Goal: Task Accomplishment & Management: Manage account settings

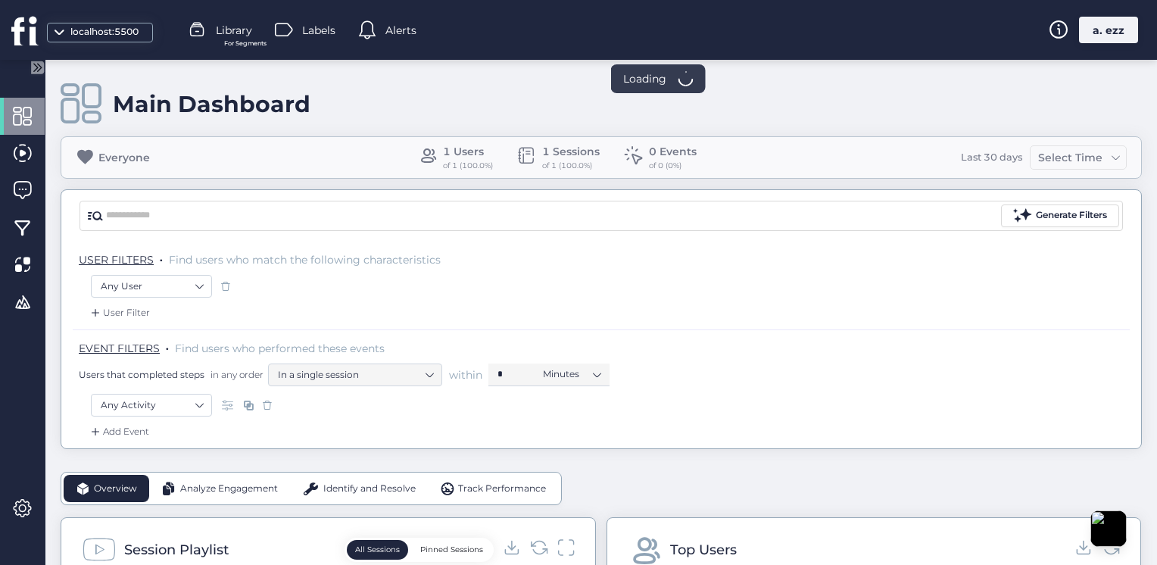
click at [1121, 41] on div "a. ezz" at bounding box center [1108, 30] width 59 height 27
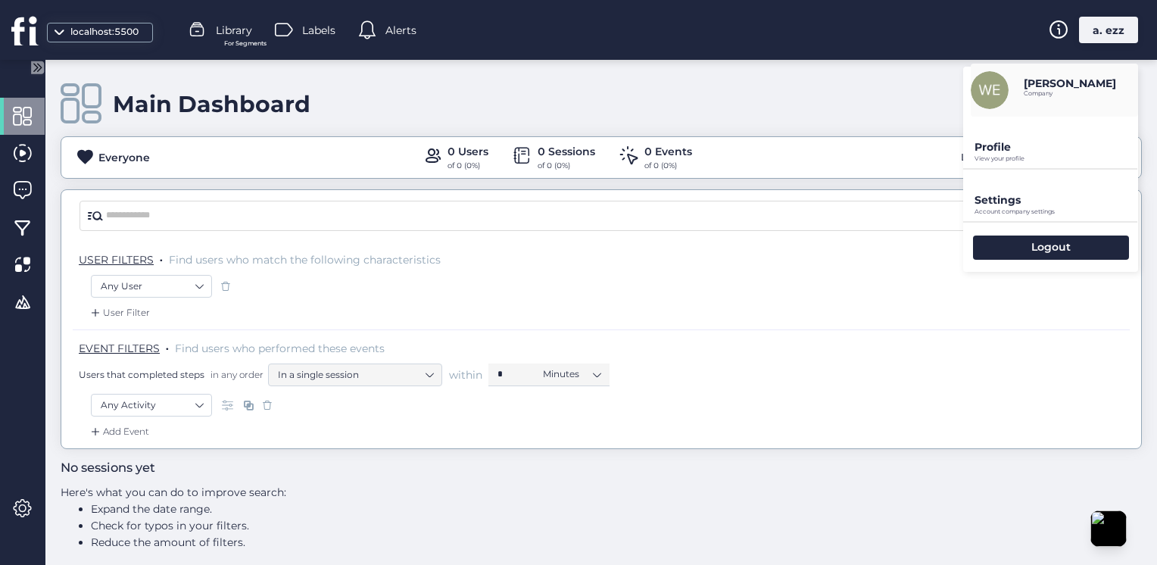
click at [984, 201] on p "Settings" at bounding box center [1057, 200] width 164 height 14
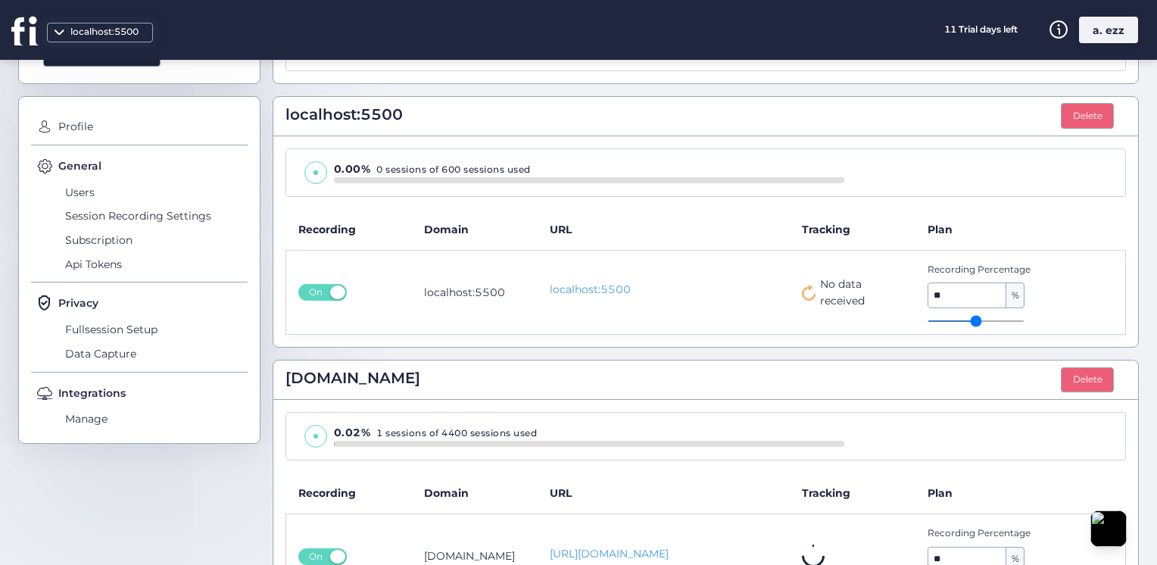
scroll to position [226, 0]
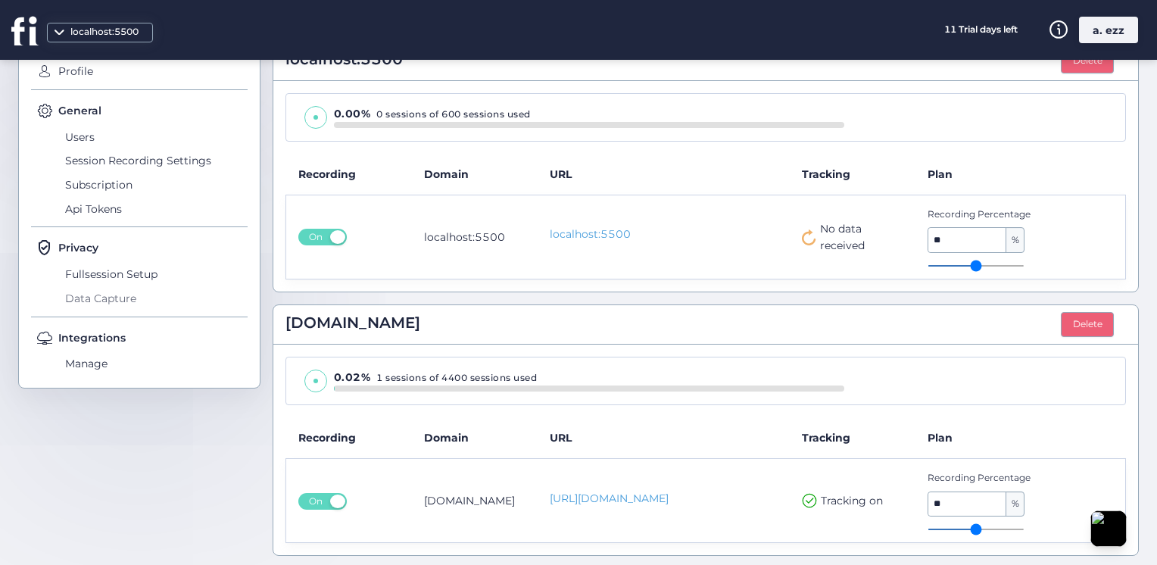
click at [114, 295] on span "Data Capture" at bounding box center [154, 298] width 186 height 24
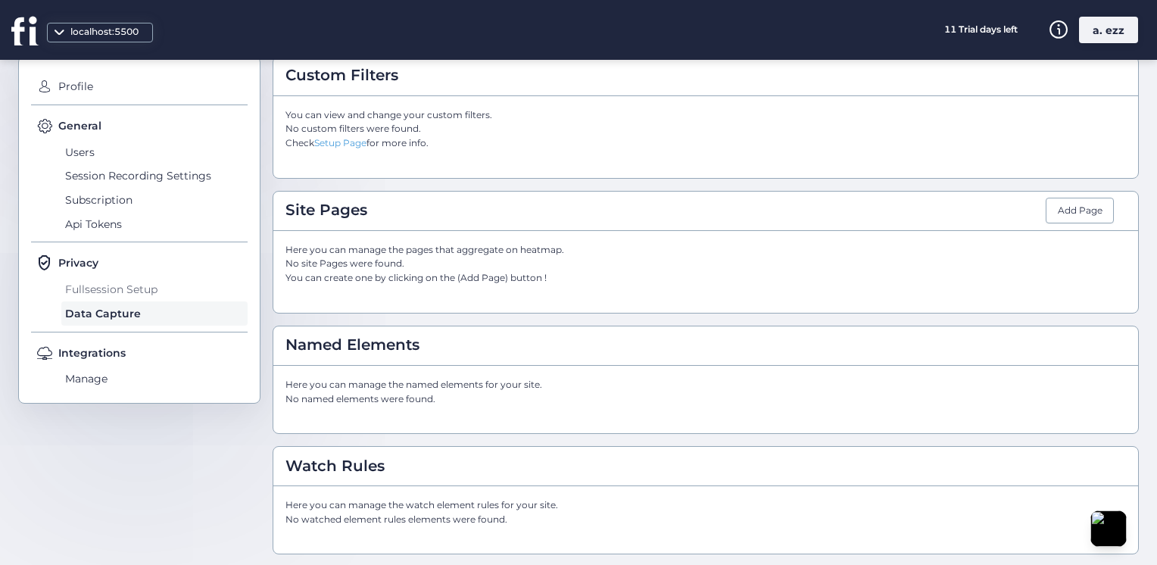
click at [110, 286] on span "Fullsession Setup" at bounding box center [154, 289] width 186 height 24
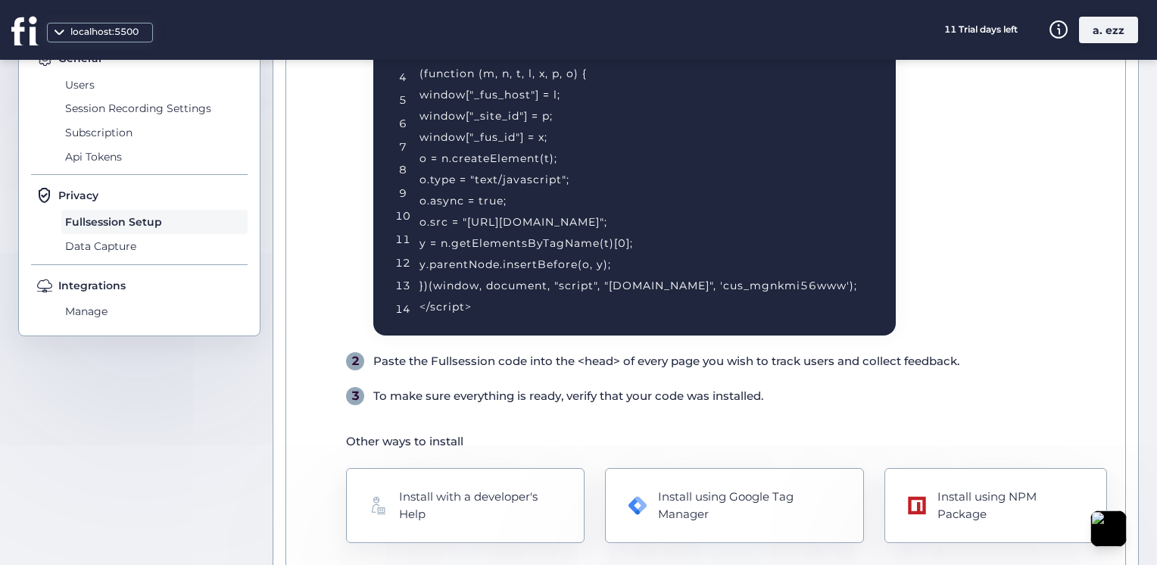
scroll to position [326, 0]
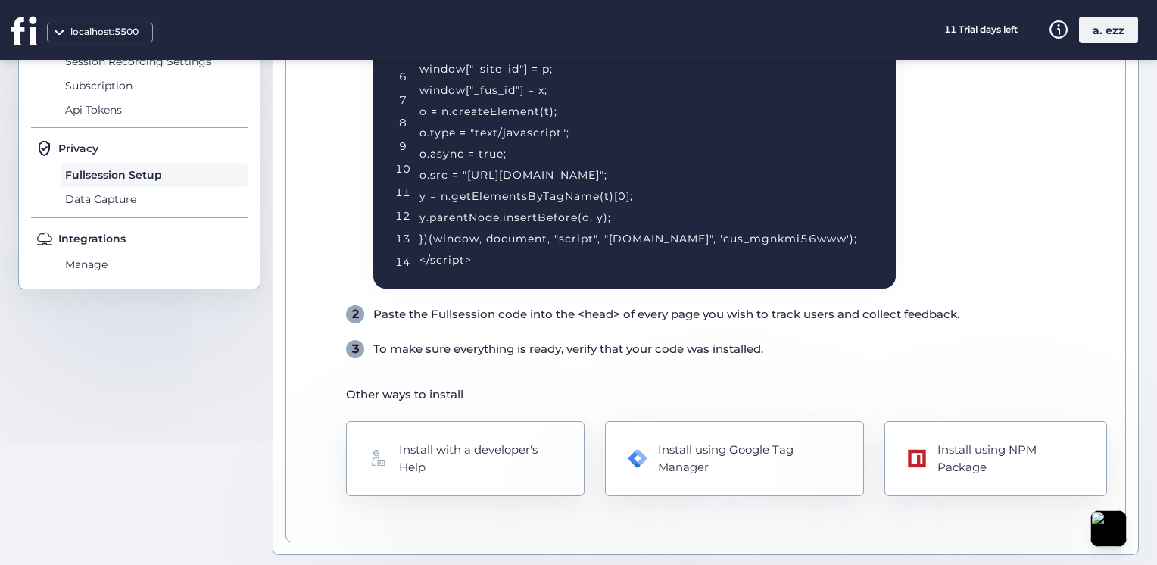
click at [83, 276] on div "Profile General Users Session Recording Settings Subscription Api Tokens Privac…" at bounding box center [139, 116] width 242 height 348
click at [82, 267] on span "Manage" at bounding box center [154, 265] width 186 height 24
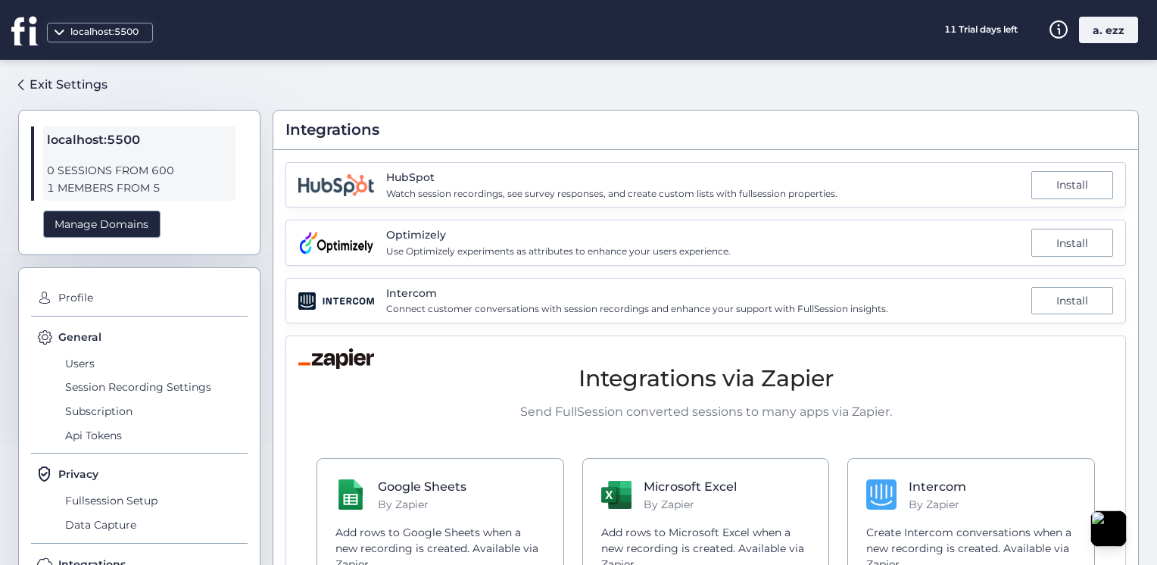
click at [85, 66] on div "Exit Settings localhost:5500 0 SESSIONS FROM 600 1 MEMBERS FROM 5 Manage Domain…" at bounding box center [578, 312] width 1157 height 505
click at [91, 75] on div "Exit Settings" at bounding box center [69, 84] width 78 height 19
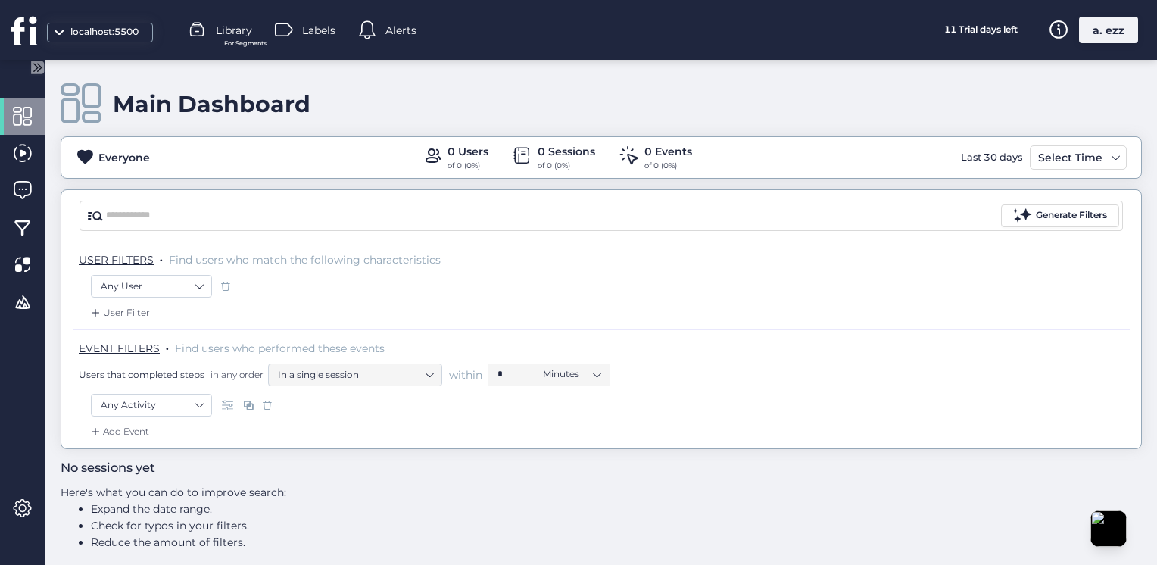
click at [374, 26] on span at bounding box center [367, 30] width 18 height 18
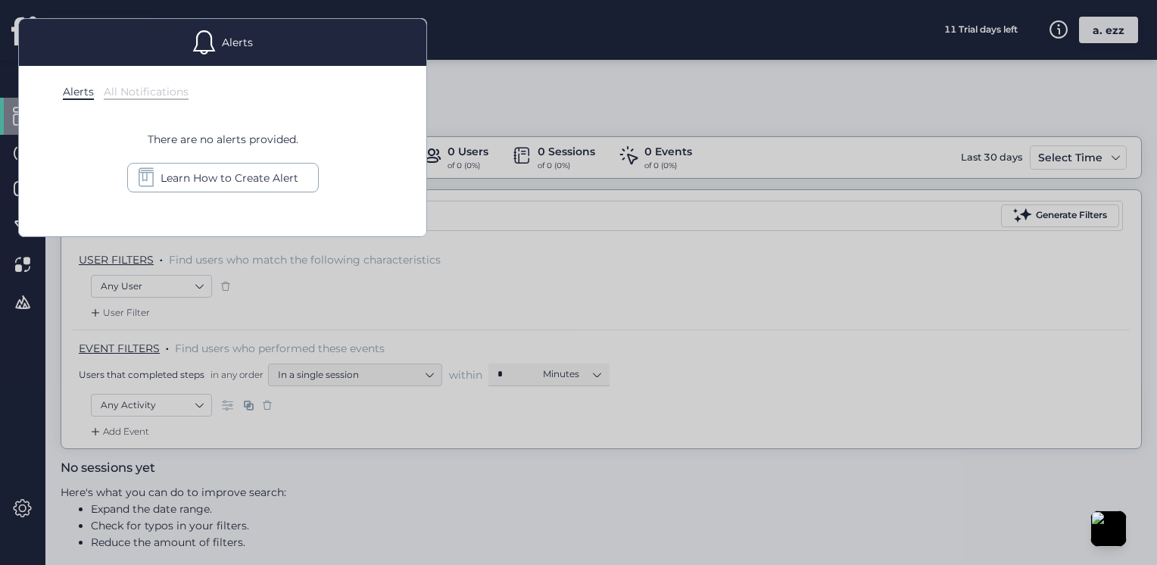
click at [606, 237] on div at bounding box center [578, 282] width 1157 height 565
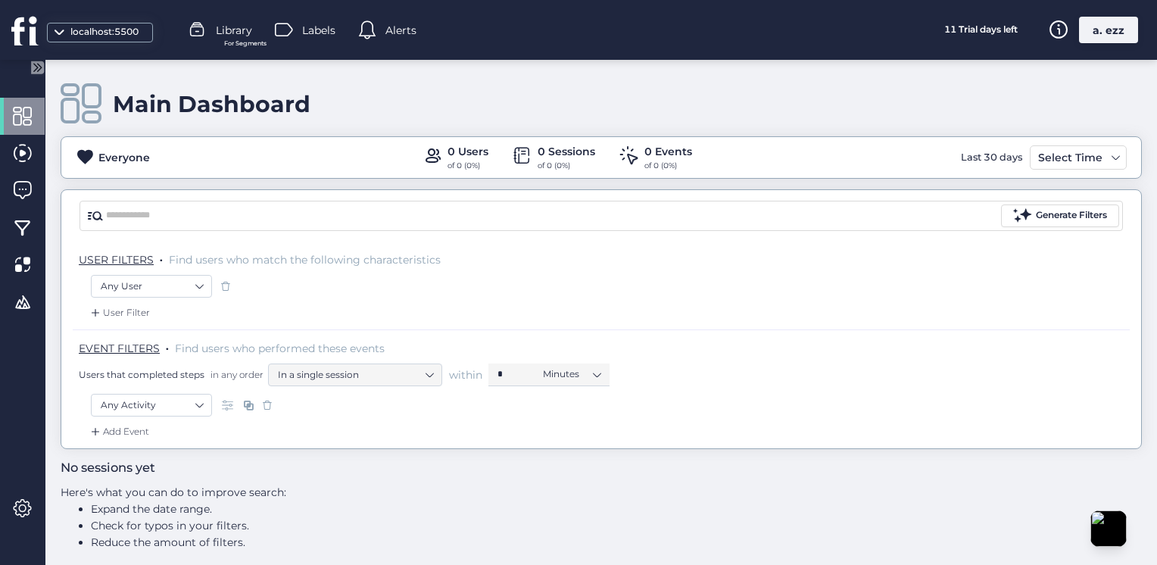
click at [246, 407] on span at bounding box center [248, 405] width 15 height 15
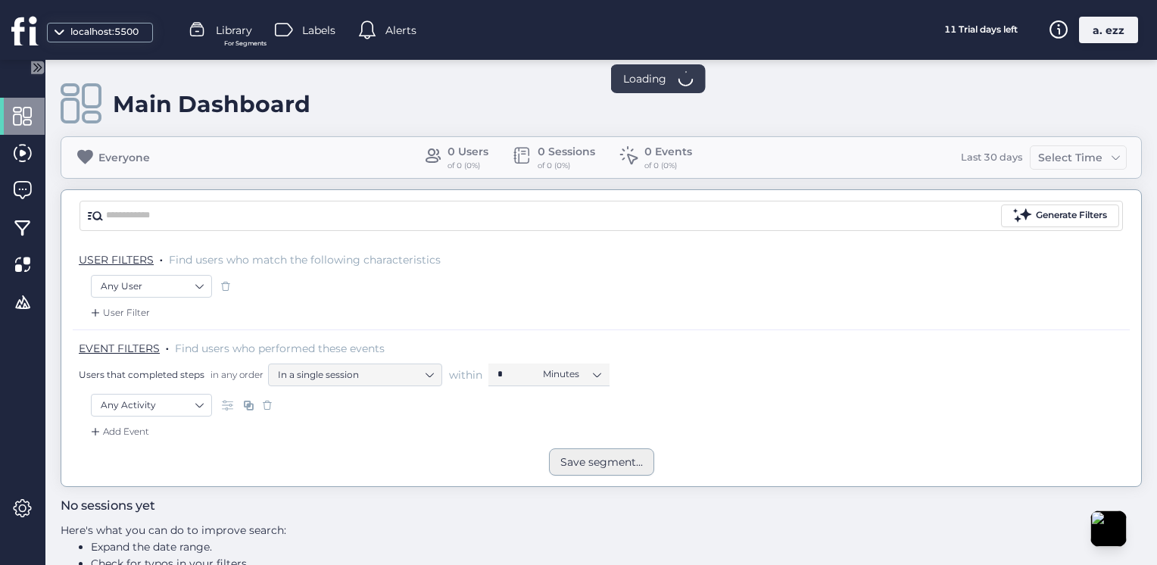
click at [566, 454] on div "Save segment..." at bounding box center [601, 462] width 83 height 17
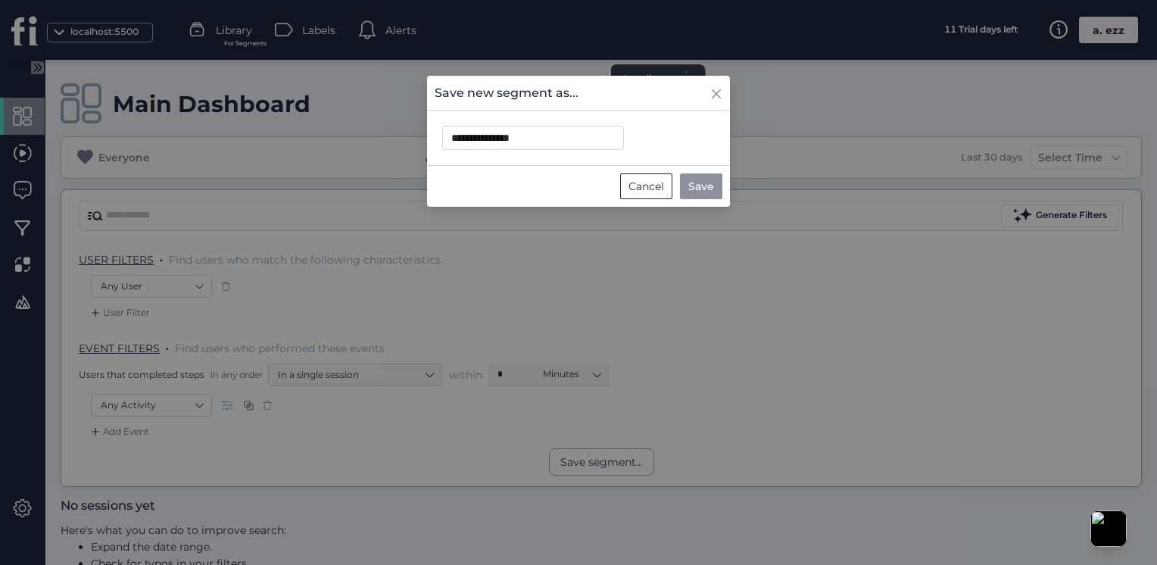
click at [704, 186] on span "Save" at bounding box center [701, 186] width 26 height 17
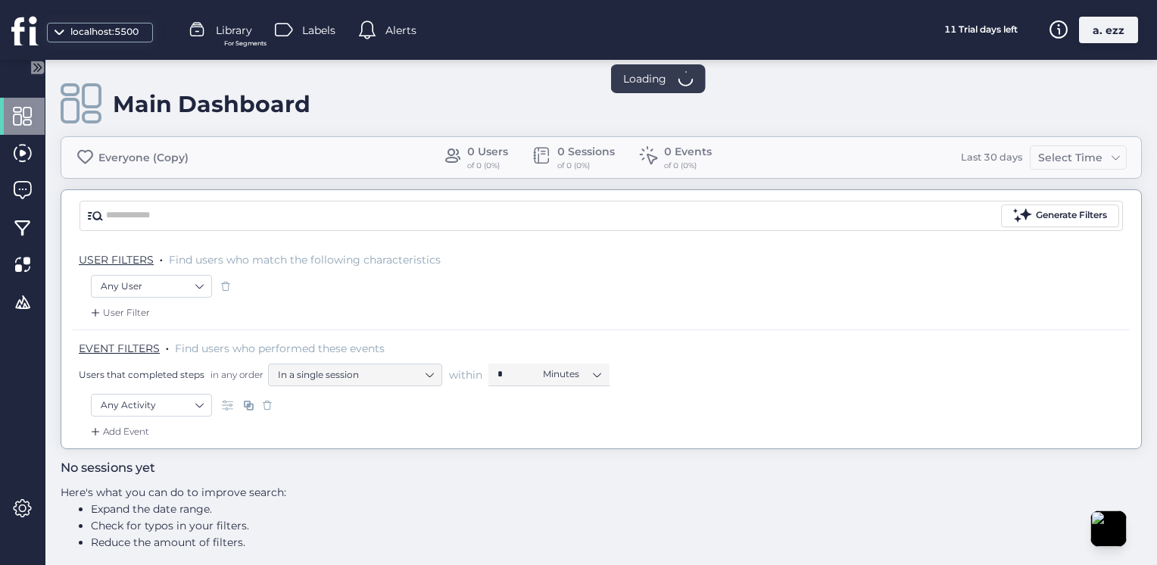
scroll to position [9, 0]
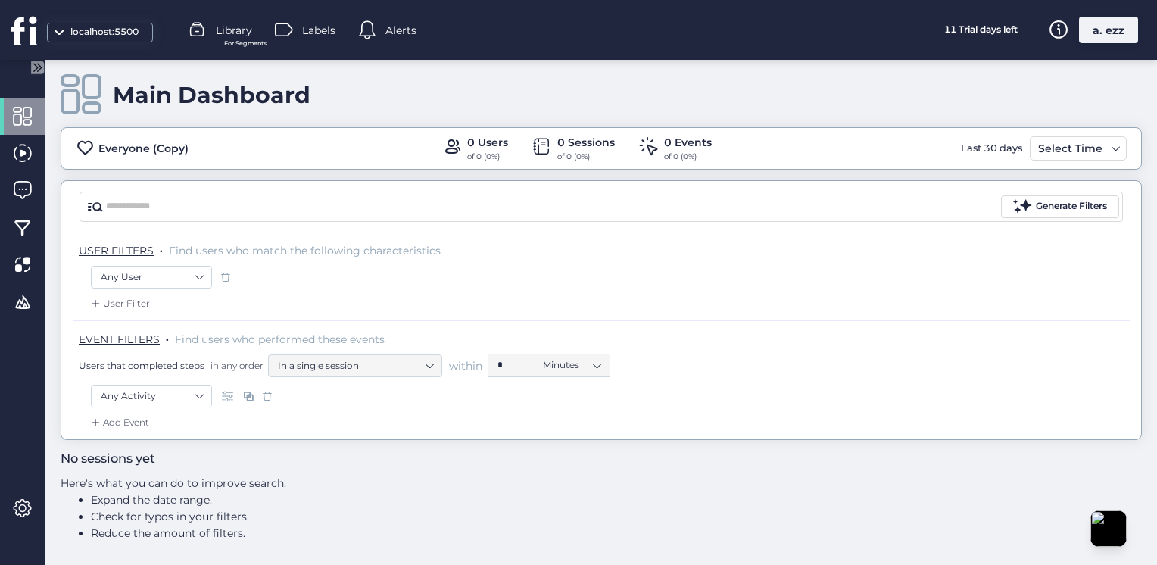
click at [90, 32] on div "localhost:5500" at bounding box center [105, 32] width 76 height 14
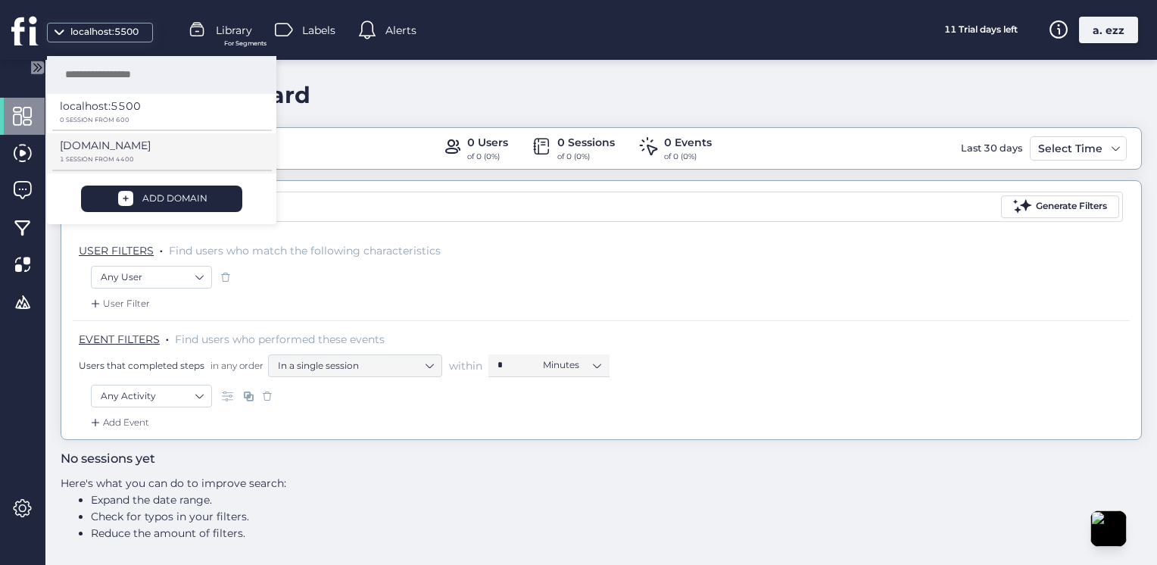
click at [142, 151] on p "[DOMAIN_NAME]" at bounding box center [105, 145] width 91 height 17
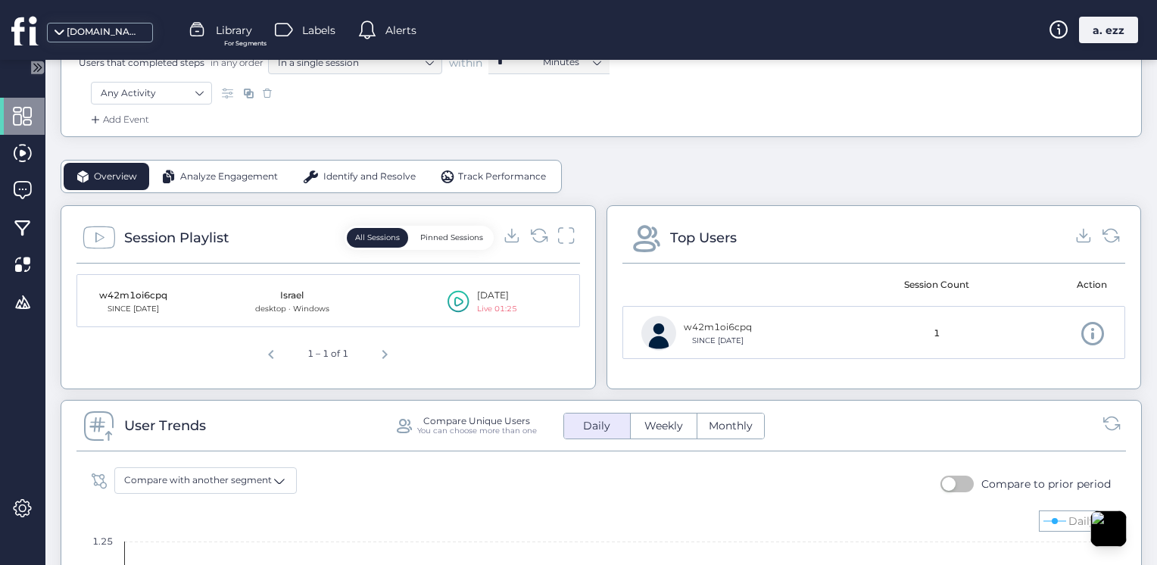
scroll to position [85, 0]
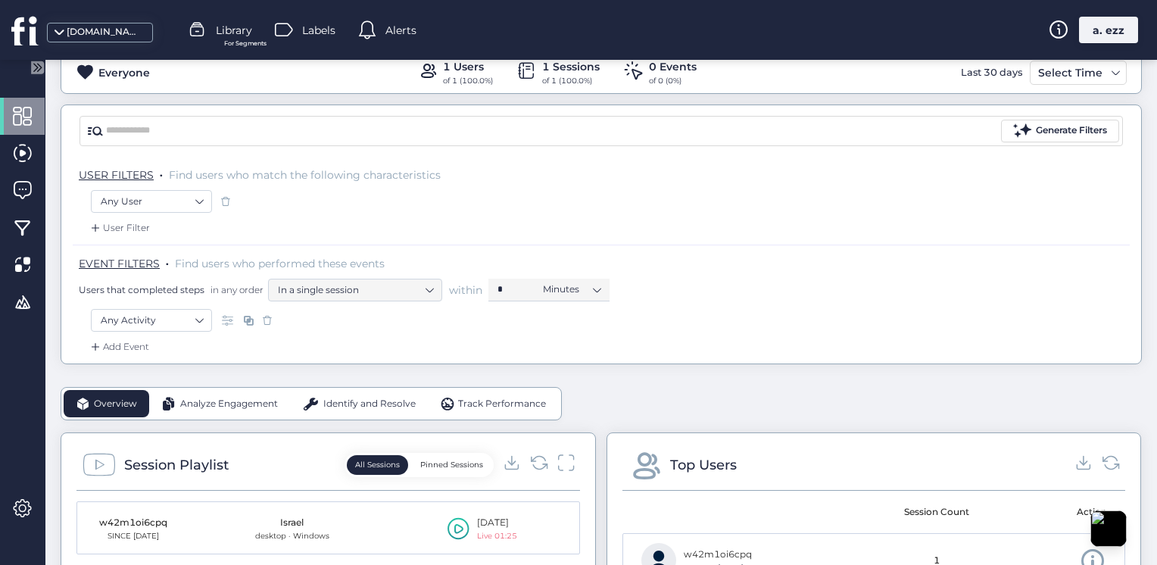
click at [246, 316] on span at bounding box center [248, 320] width 15 height 15
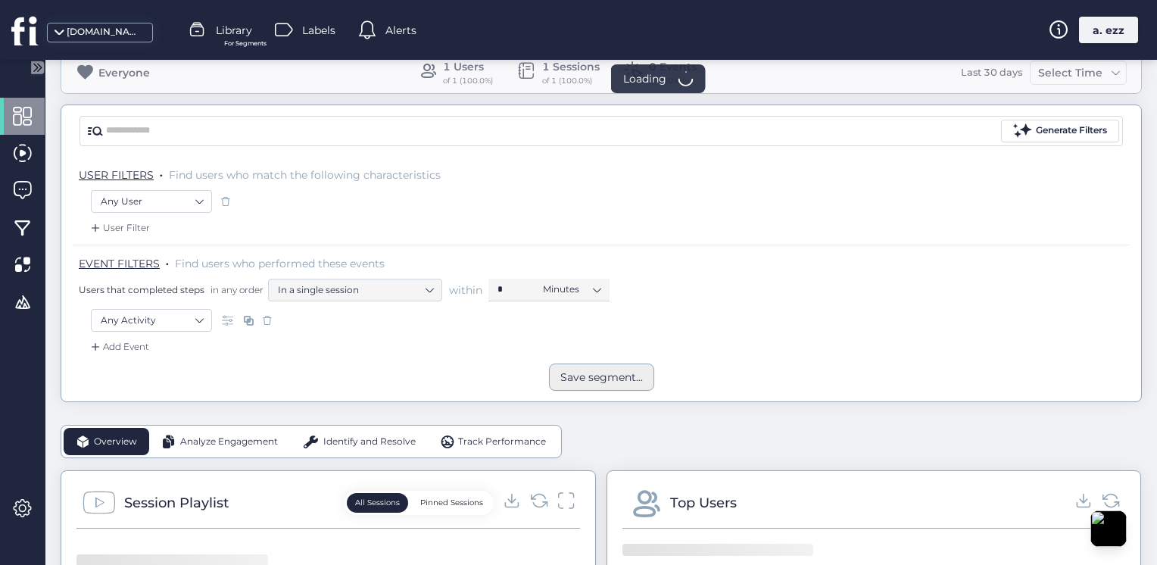
click at [576, 369] on div "Save segment..." at bounding box center [601, 377] width 83 height 17
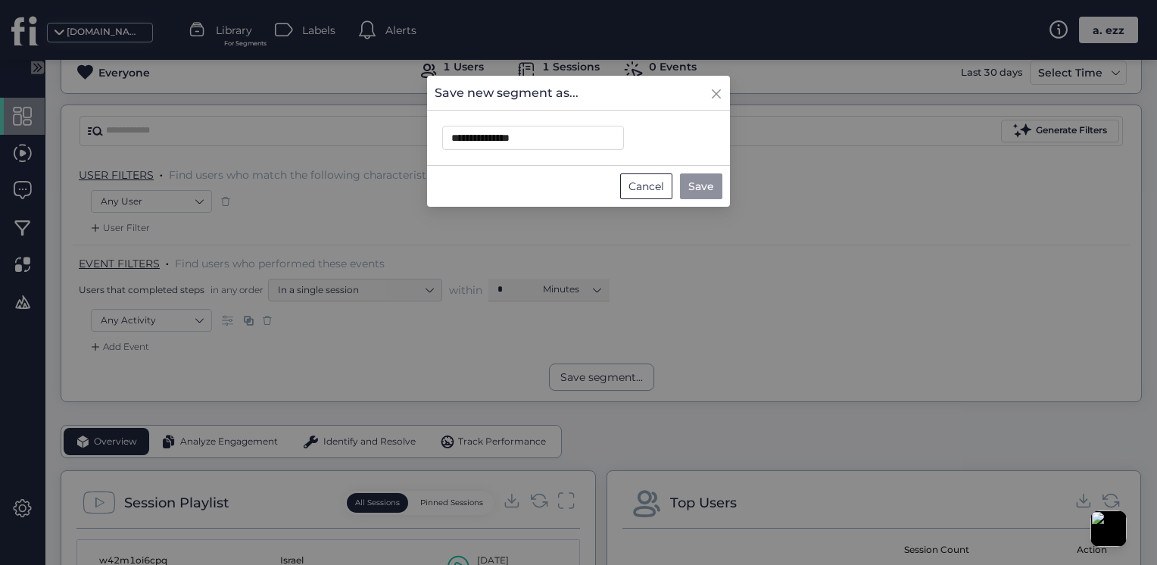
click at [718, 189] on button "Save" at bounding box center [701, 186] width 42 height 26
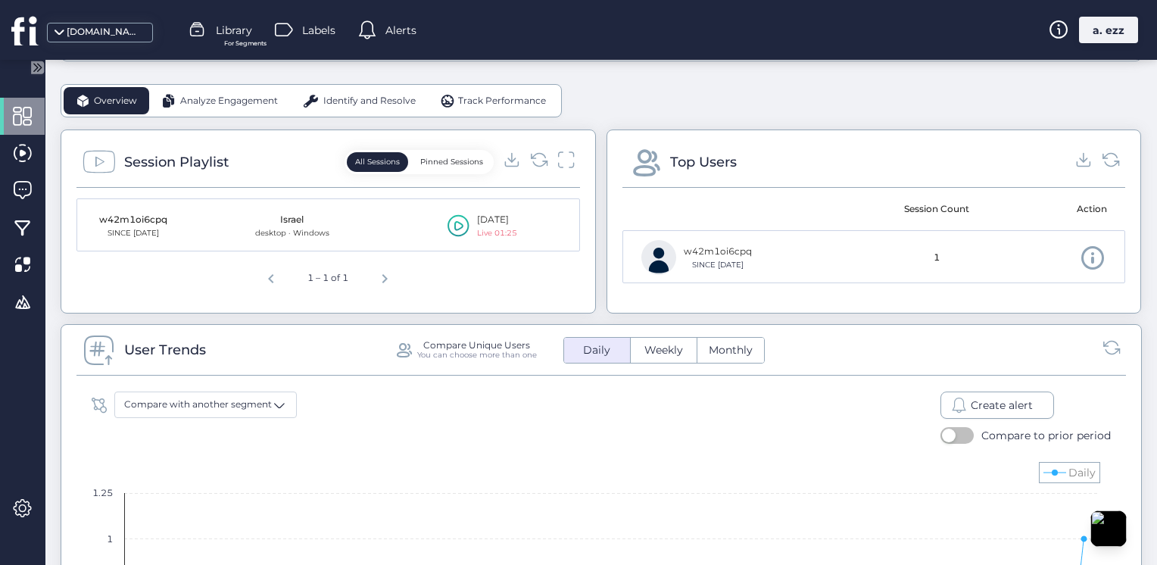
scroll to position [539, 0]
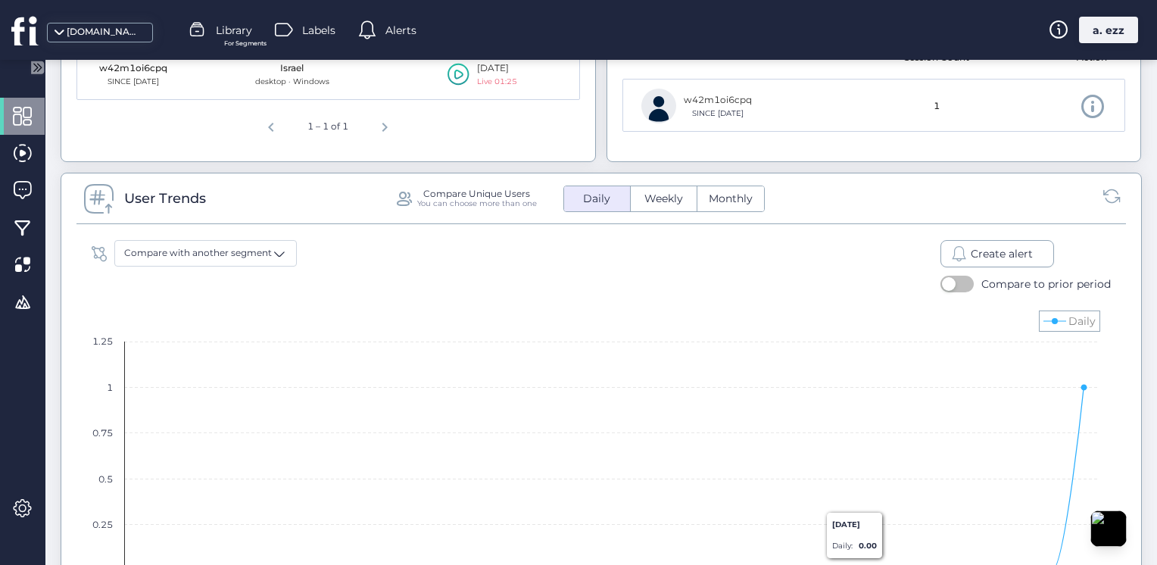
click at [950, 242] on div "Create alert" at bounding box center [998, 253] width 114 height 27
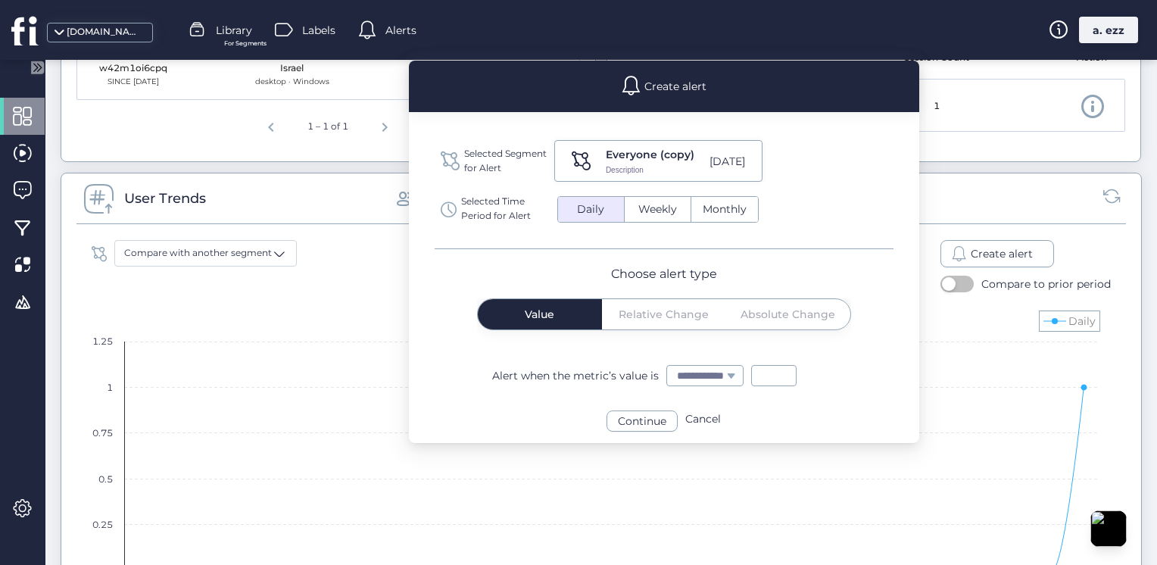
click at [663, 424] on div "Continue" at bounding box center [642, 420] width 71 height 21
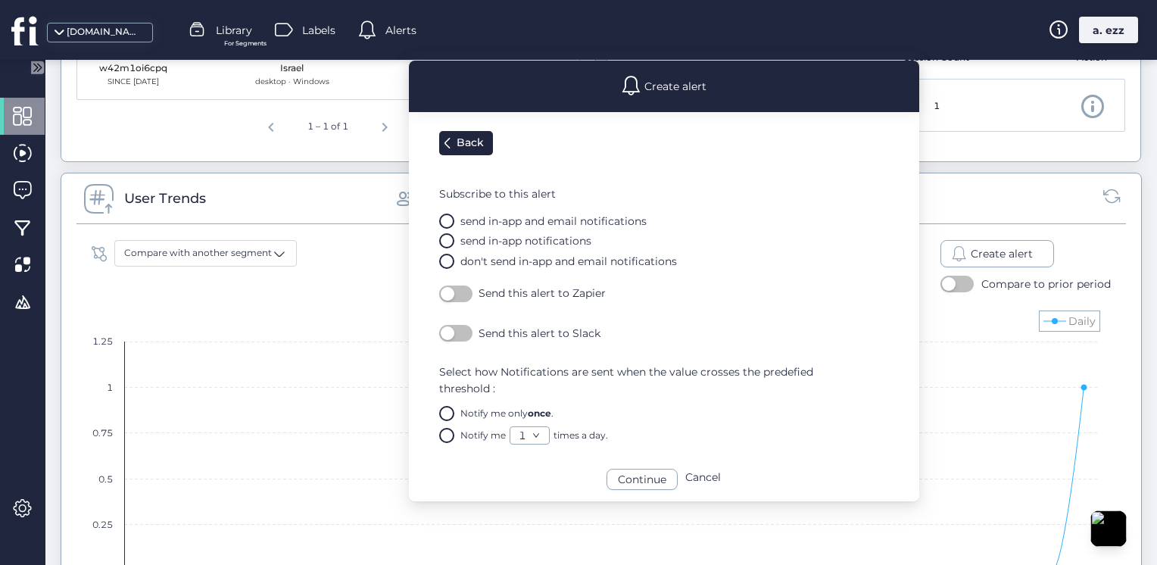
click at [463, 299] on button "button" at bounding box center [455, 293] width 33 height 17
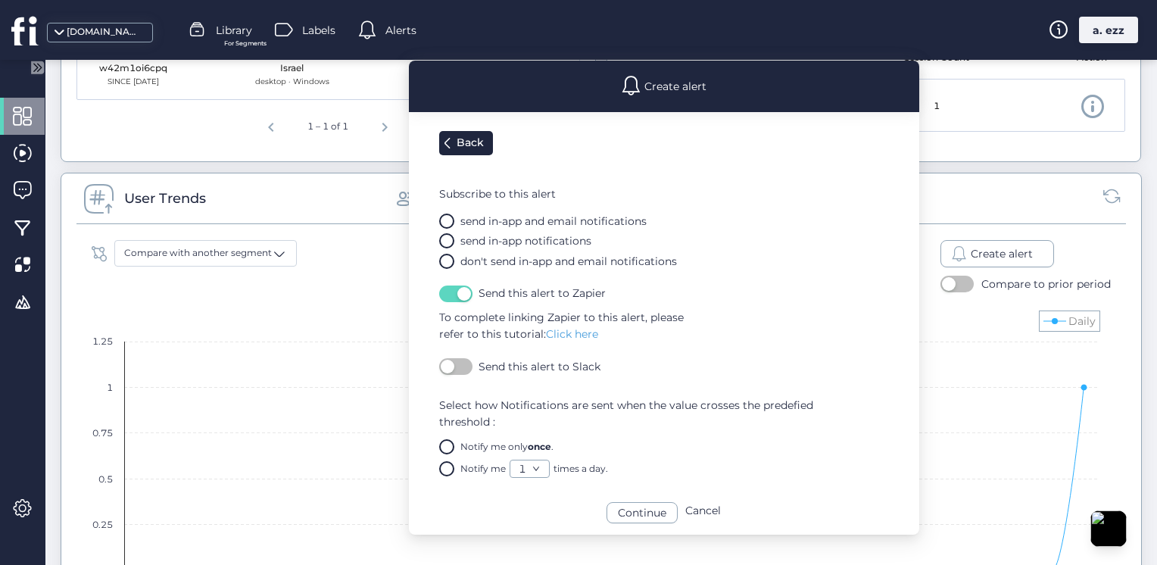
click at [466, 367] on button "button" at bounding box center [455, 366] width 33 height 17
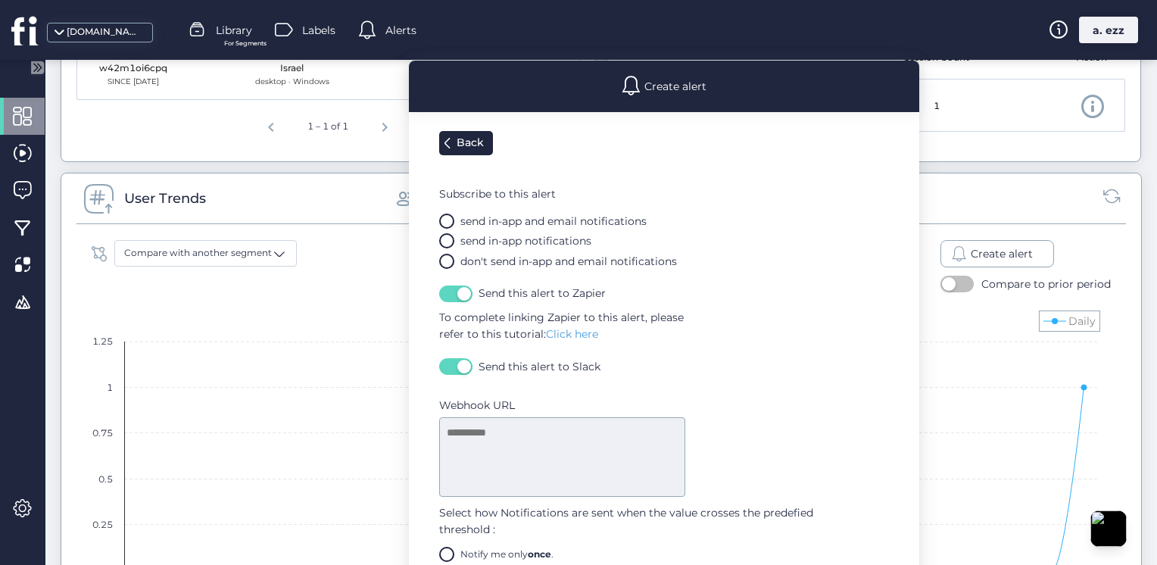
click at [500, 433] on textarea at bounding box center [562, 457] width 246 height 80
paste textarea "**********"
type textarea "**********"
paste textarea "**********"
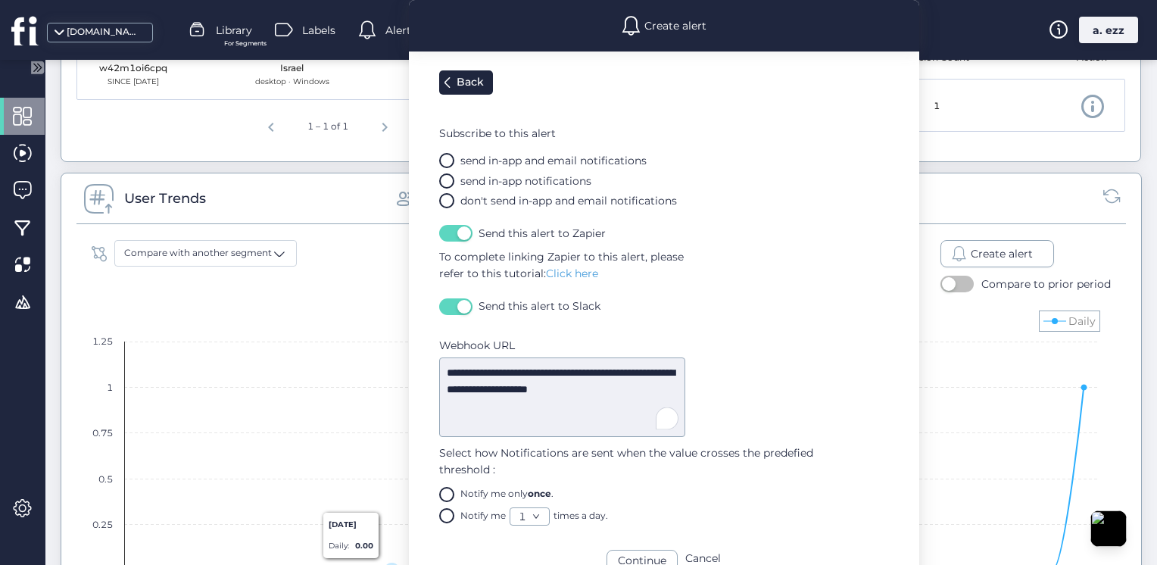
scroll to position [766, 0]
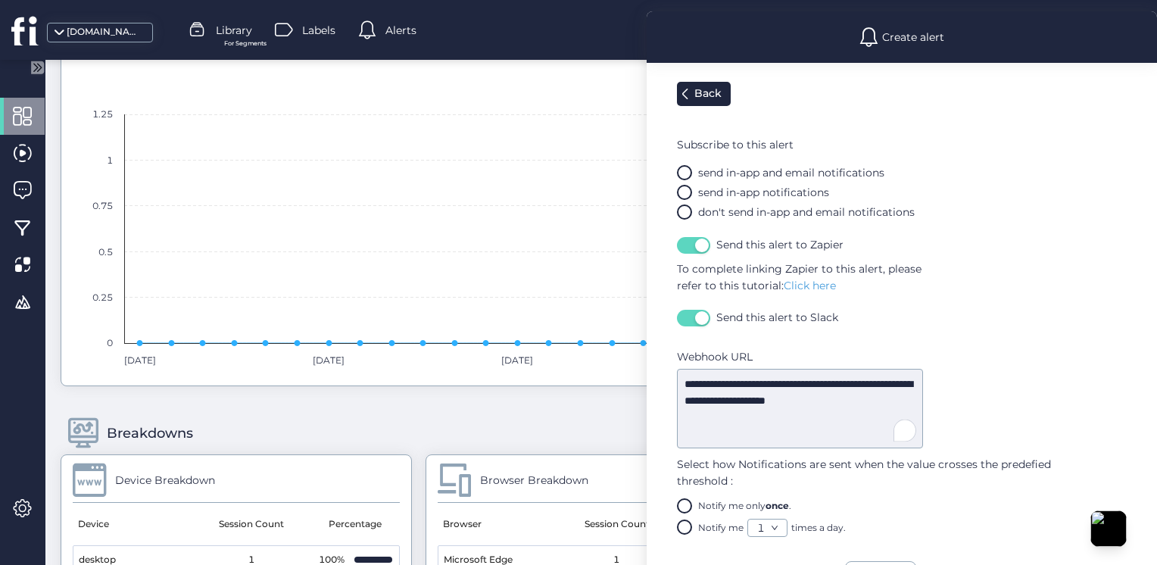
type textarea "**********"
click at [766, 526] on link "1" at bounding box center [767, 527] width 39 height 17
click at [769, 510] on span "once" at bounding box center [777, 505] width 23 height 11
click at [872, 564] on div "Continue" at bounding box center [880, 571] width 71 height 21
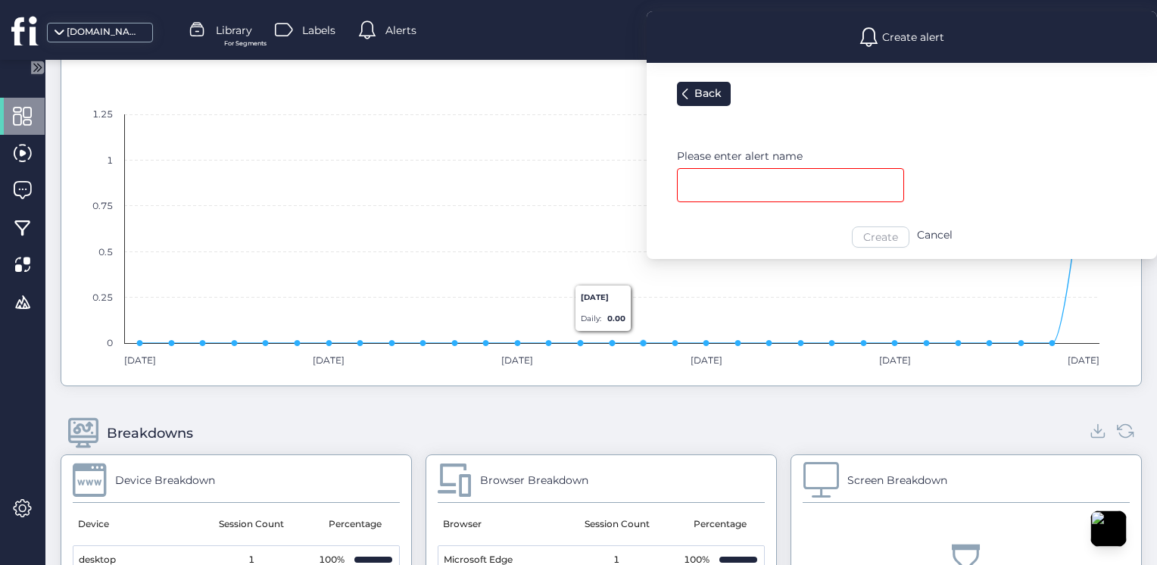
click at [713, 184] on input "text" at bounding box center [790, 185] width 227 height 34
type input "****"
click at [875, 245] on div "Create" at bounding box center [881, 236] width 58 height 21
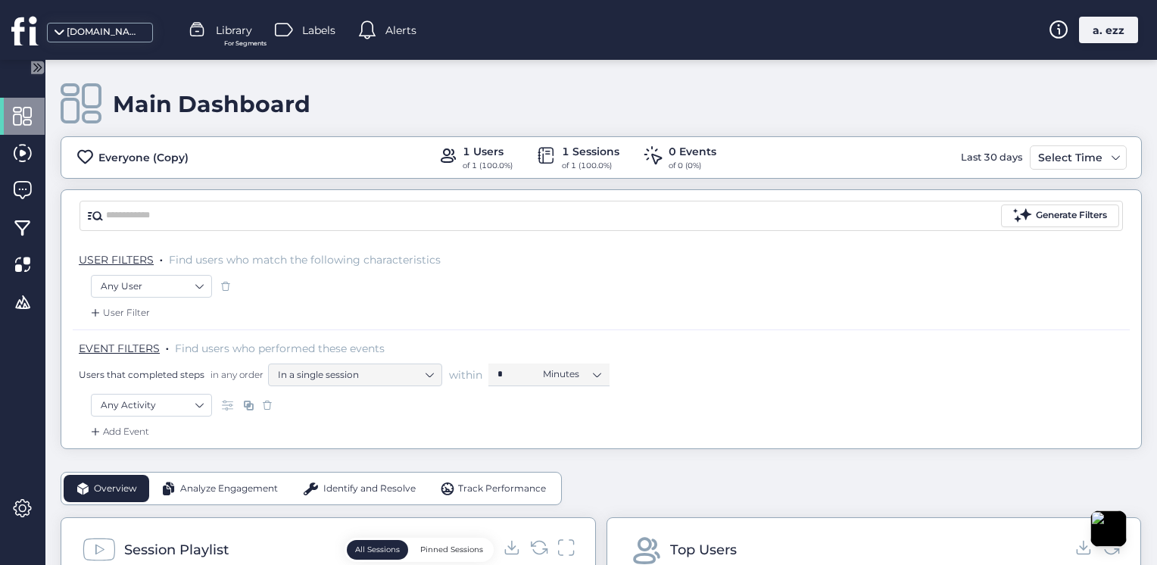
scroll to position [227, 0]
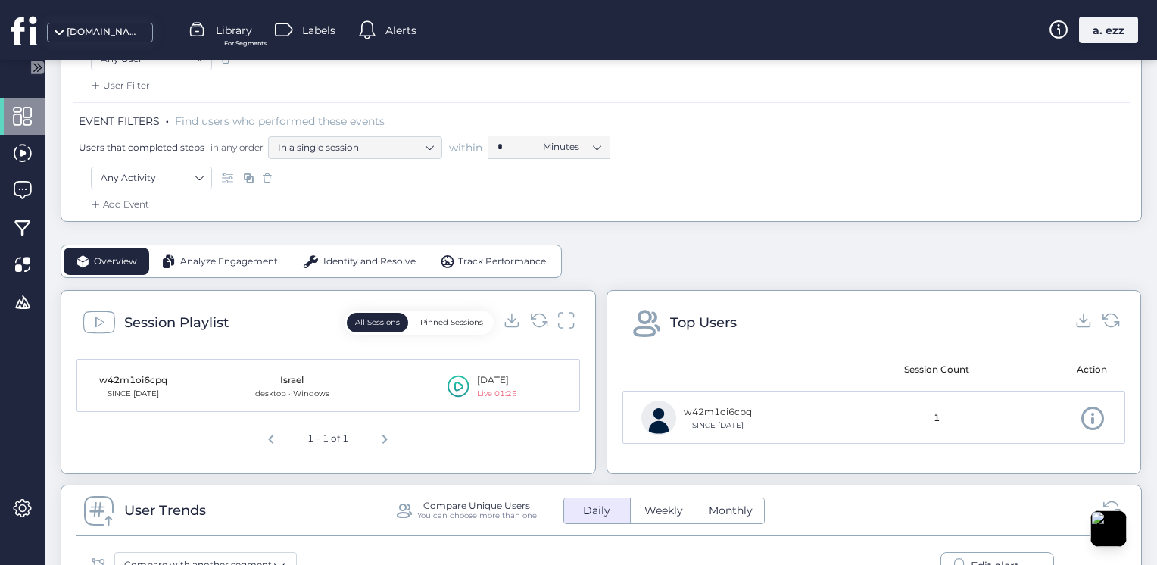
click at [523, 322] on div at bounding box center [539, 322] width 72 height 23
click at [530, 322] on icon at bounding box center [539, 320] width 20 height 20
click at [394, 37] on span "Alerts" at bounding box center [400, 30] width 31 height 17
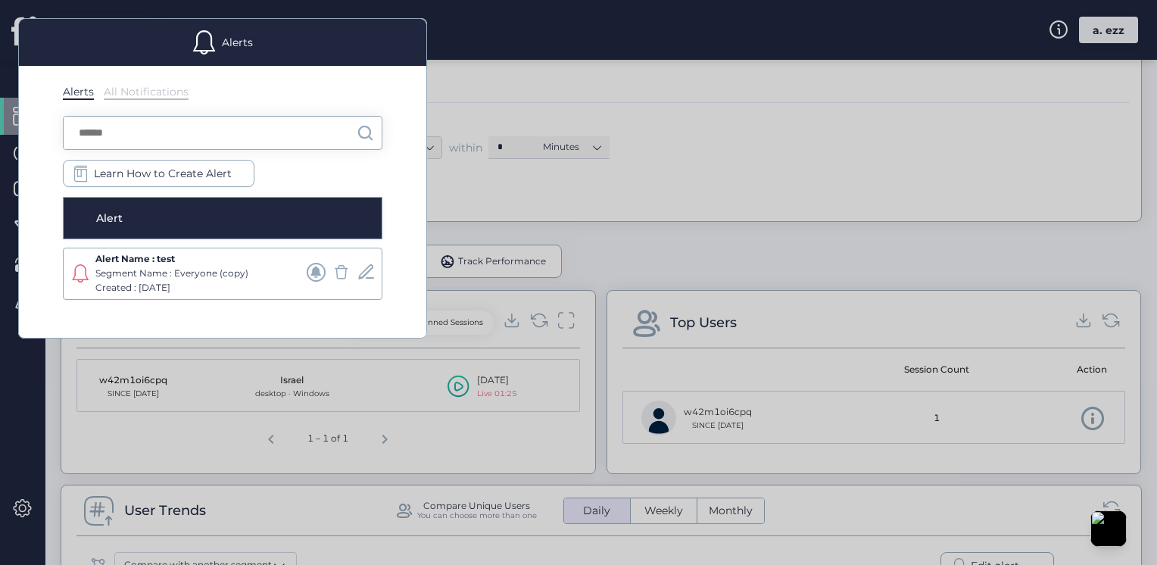
click at [576, 223] on div at bounding box center [578, 282] width 1157 height 565
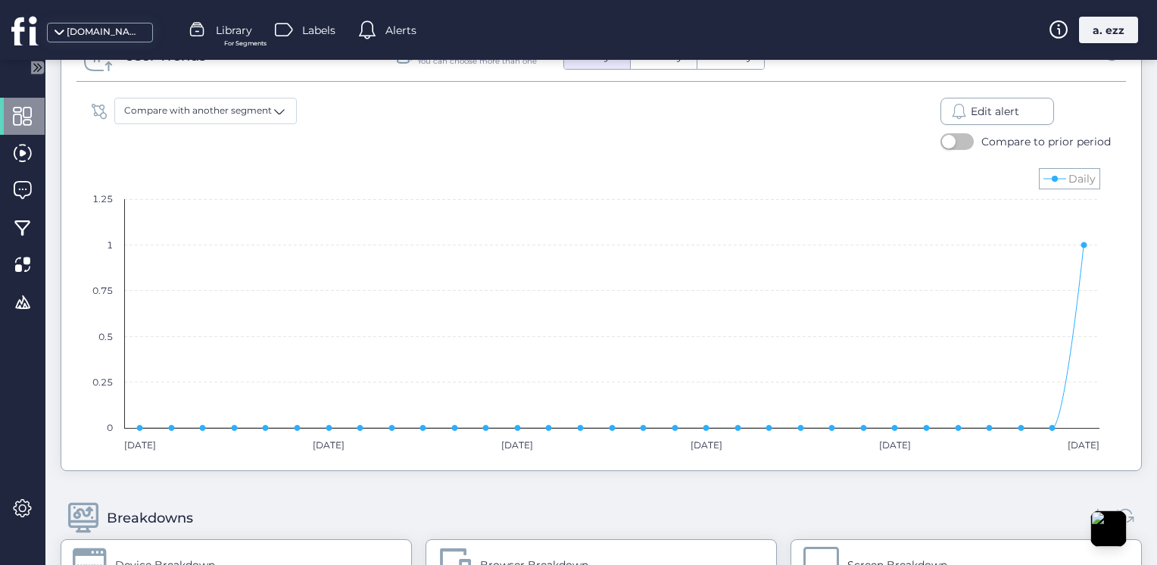
scroll to position [379, 0]
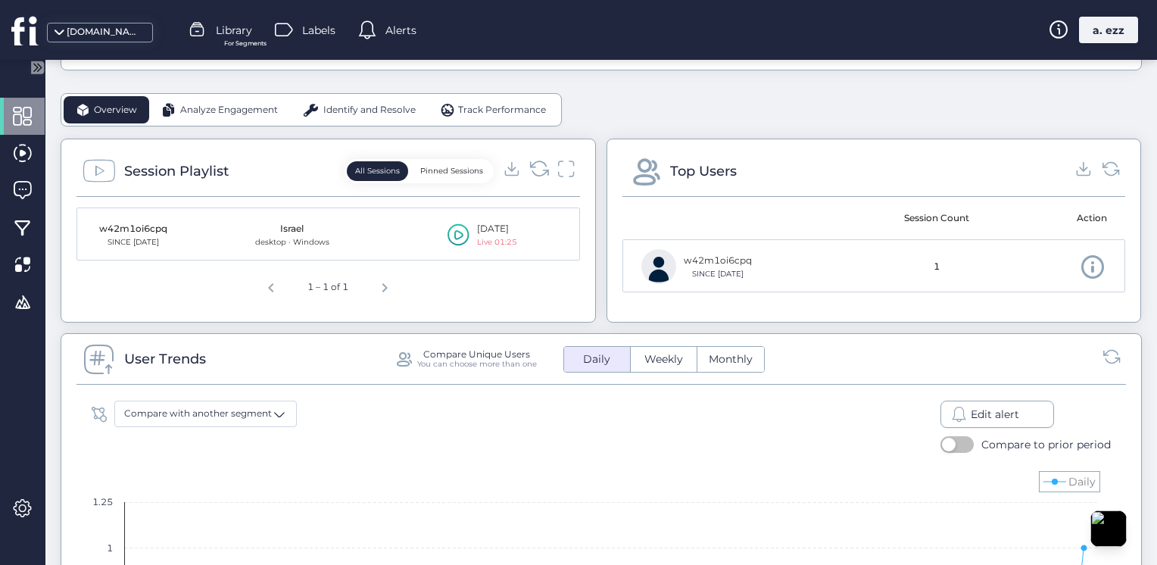
click at [541, 172] on icon at bounding box center [539, 168] width 20 height 20
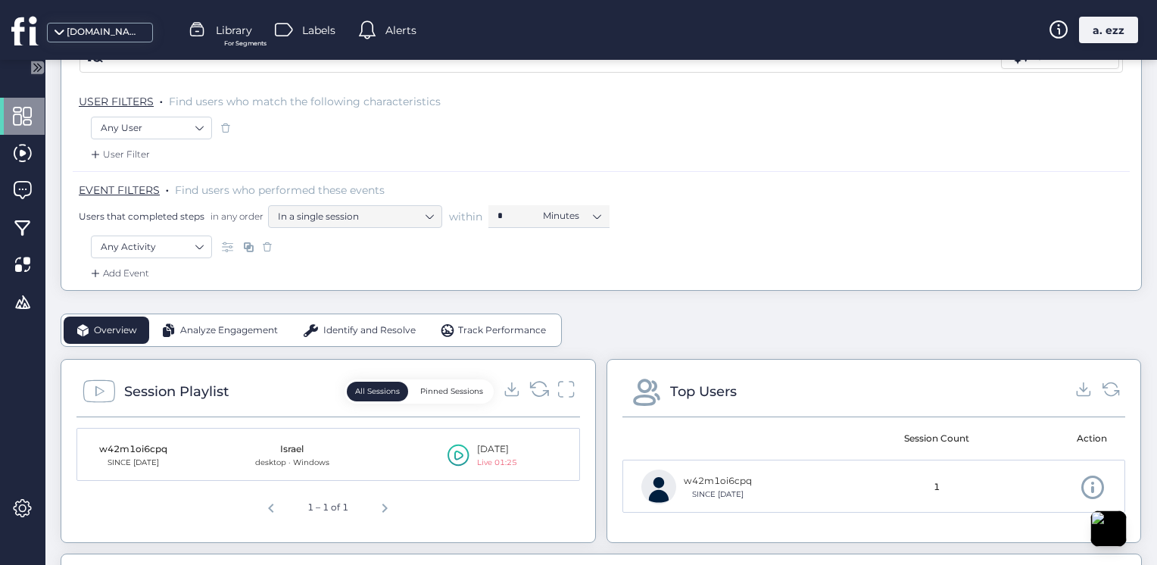
scroll to position [151, 0]
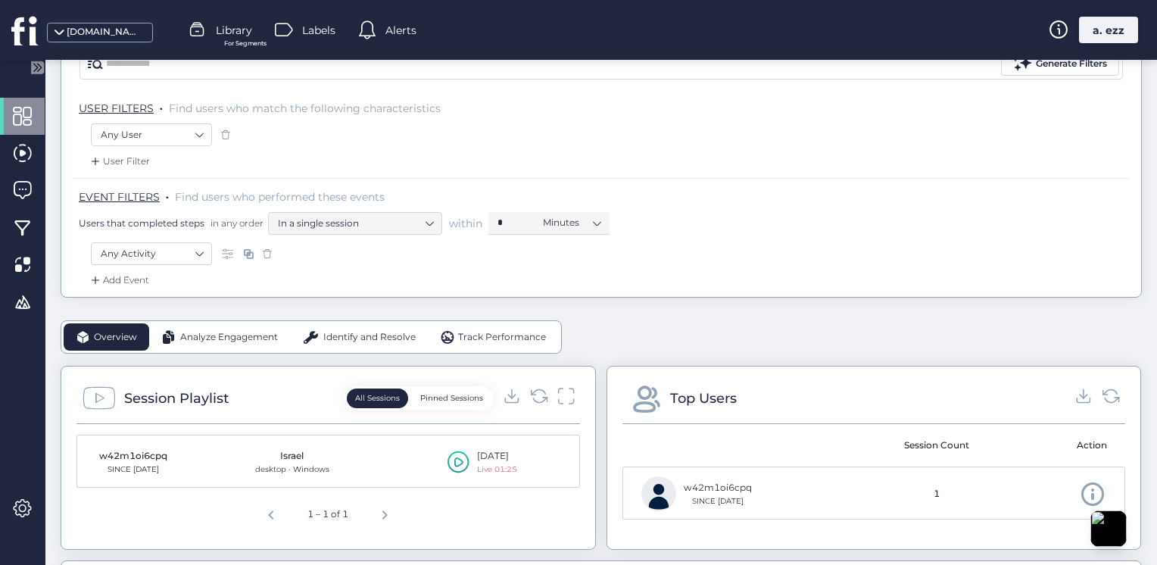
click at [376, 38] on span at bounding box center [367, 30] width 18 height 18
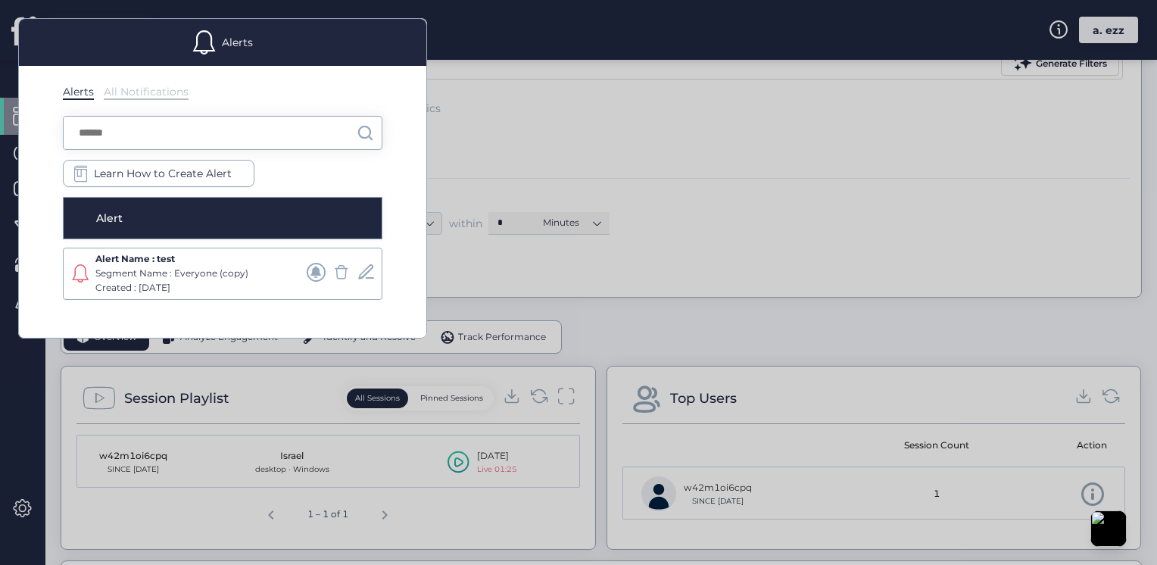
click at [566, 143] on div at bounding box center [578, 282] width 1157 height 565
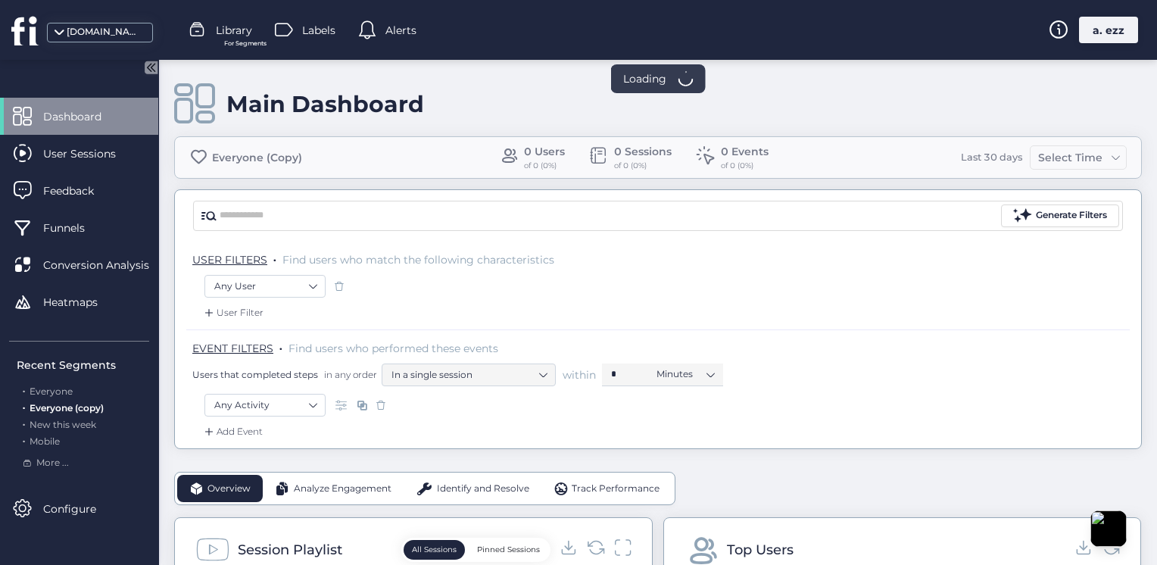
click at [381, 29] on div at bounding box center [369, 30] width 23 height 23
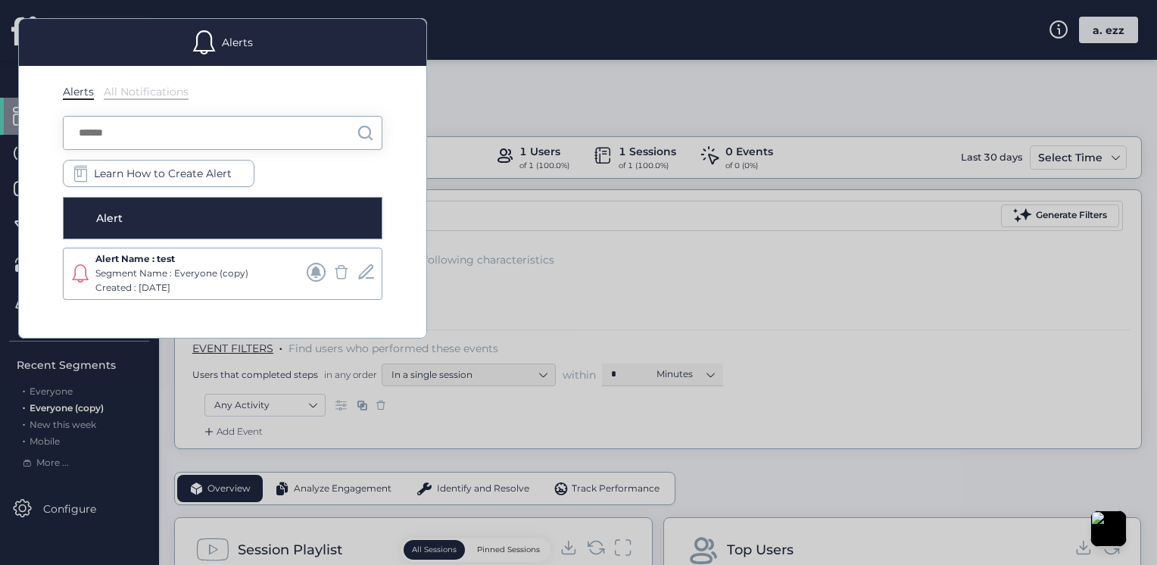
click at [510, 103] on div at bounding box center [578, 282] width 1157 height 565
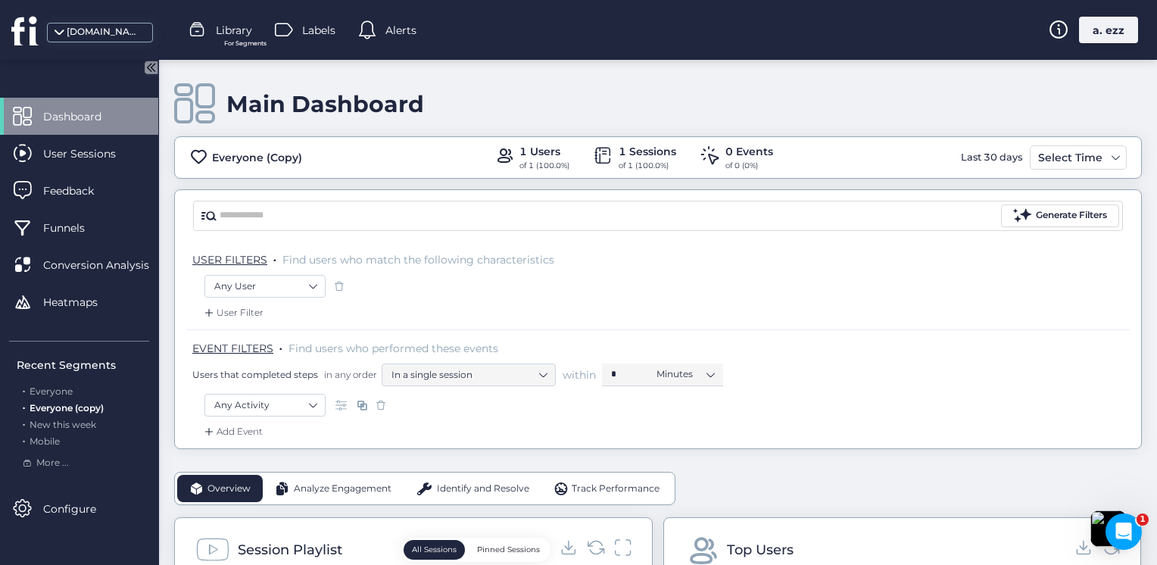
click at [410, 23] on div "Alerts" at bounding box center [387, 30] width 58 height 23
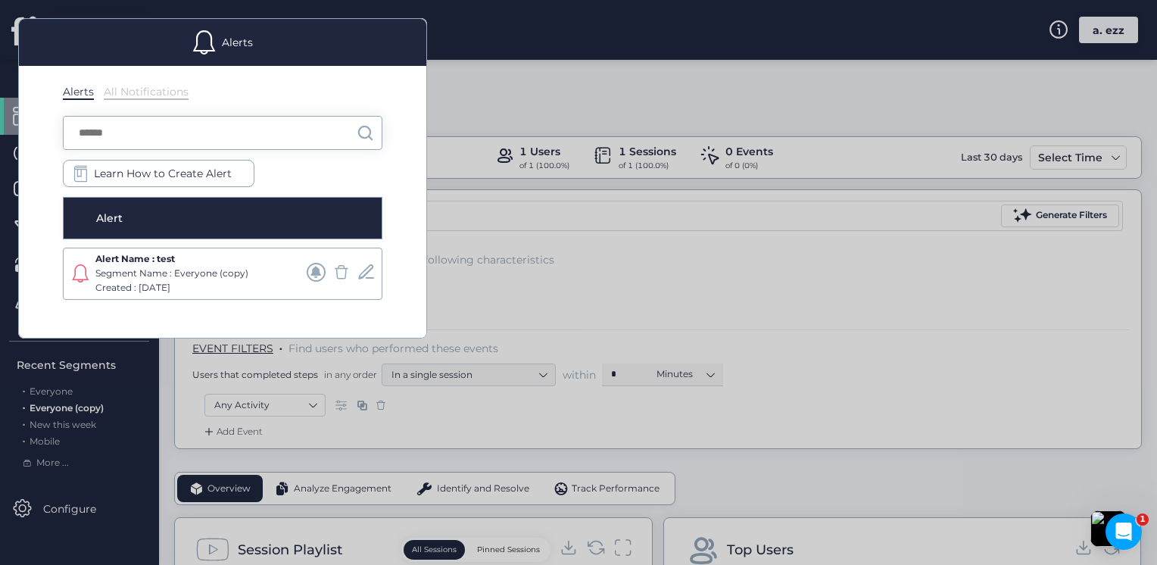
click at [507, 101] on div at bounding box center [578, 282] width 1157 height 565
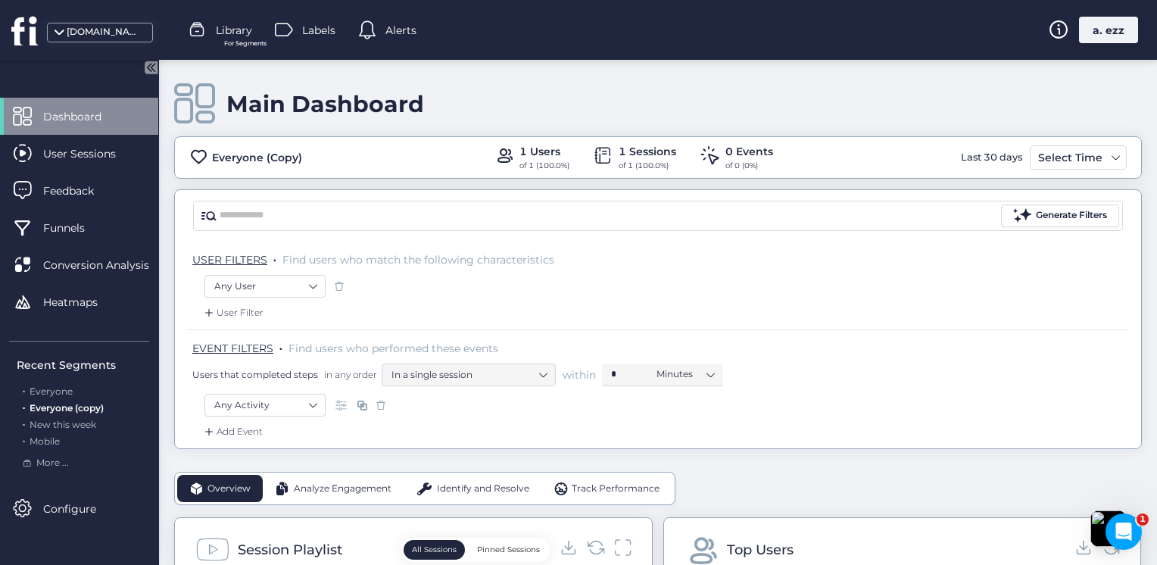
click at [385, 32] on div "Alerts" at bounding box center [387, 30] width 58 height 23
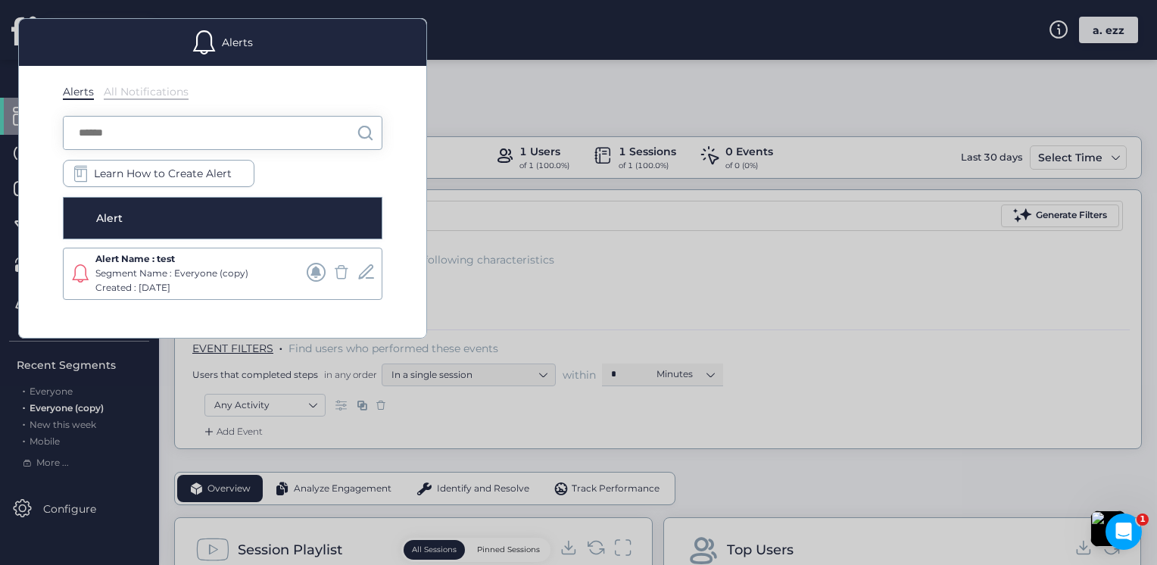
click at [537, 238] on div at bounding box center [578, 282] width 1157 height 565
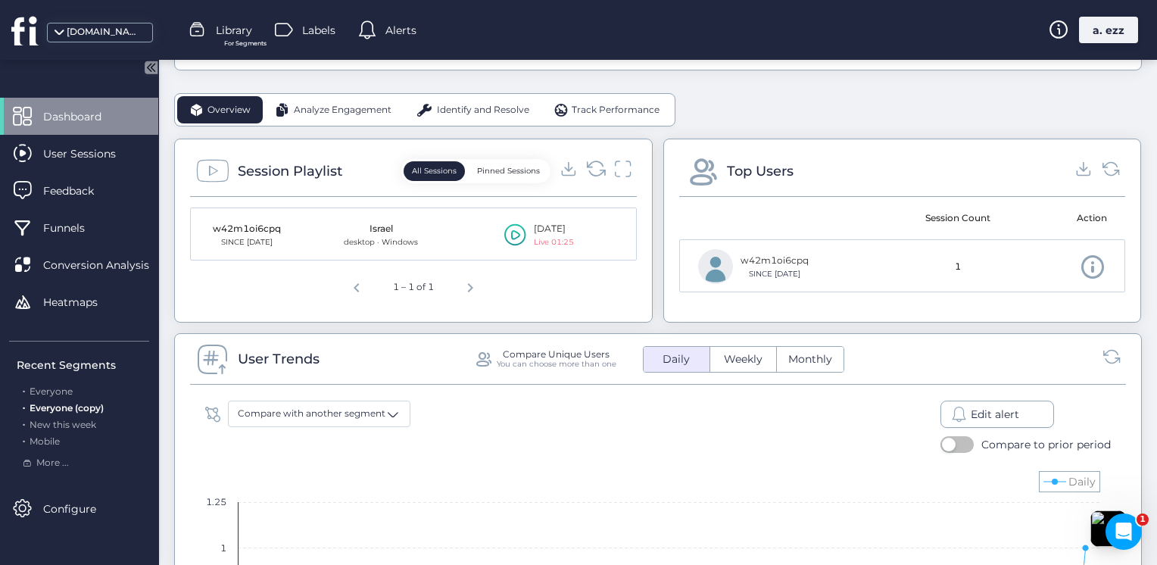
click at [585, 169] on icon at bounding box center [595, 168] width 20 height 20
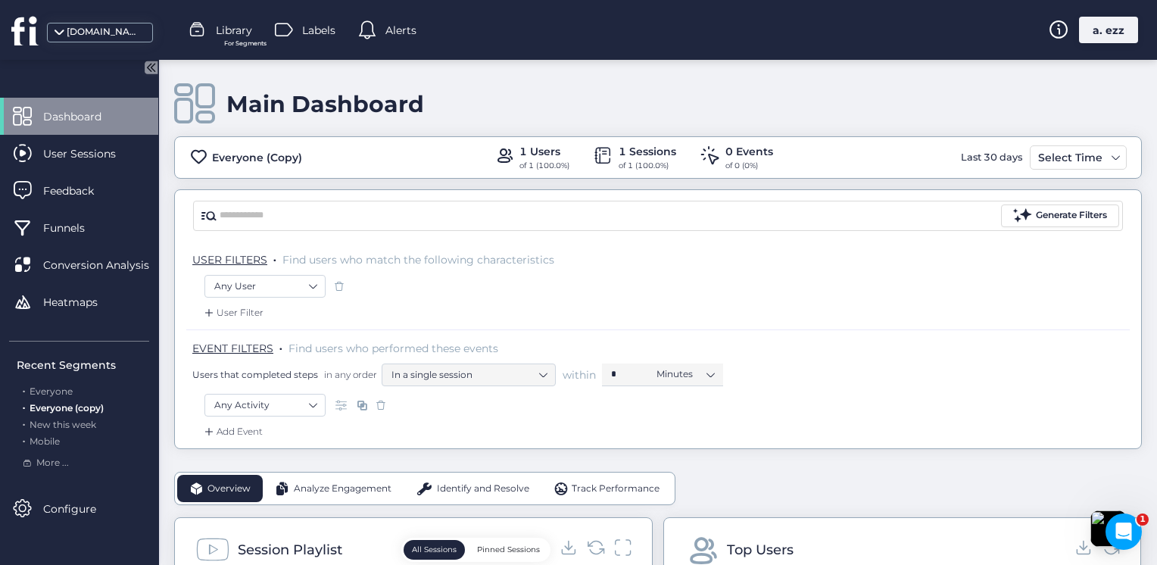
click at [397, 37] on span "Alerts" at bounding box center [400, 30] width 31 height 17
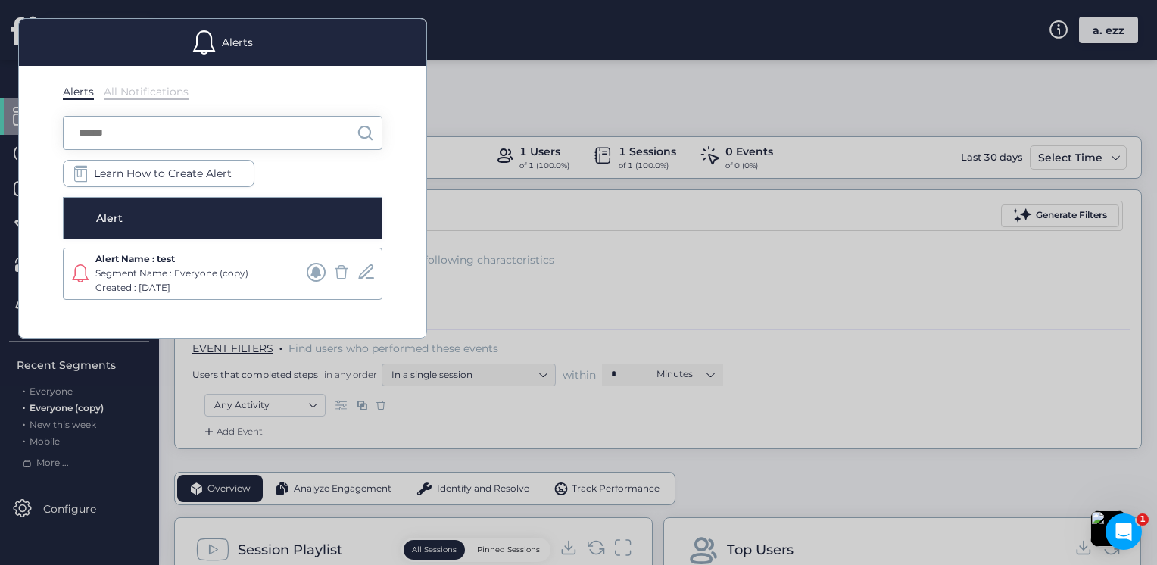
click at [561, 274] on div at bounding box center [578, 282] width 1157 height 565
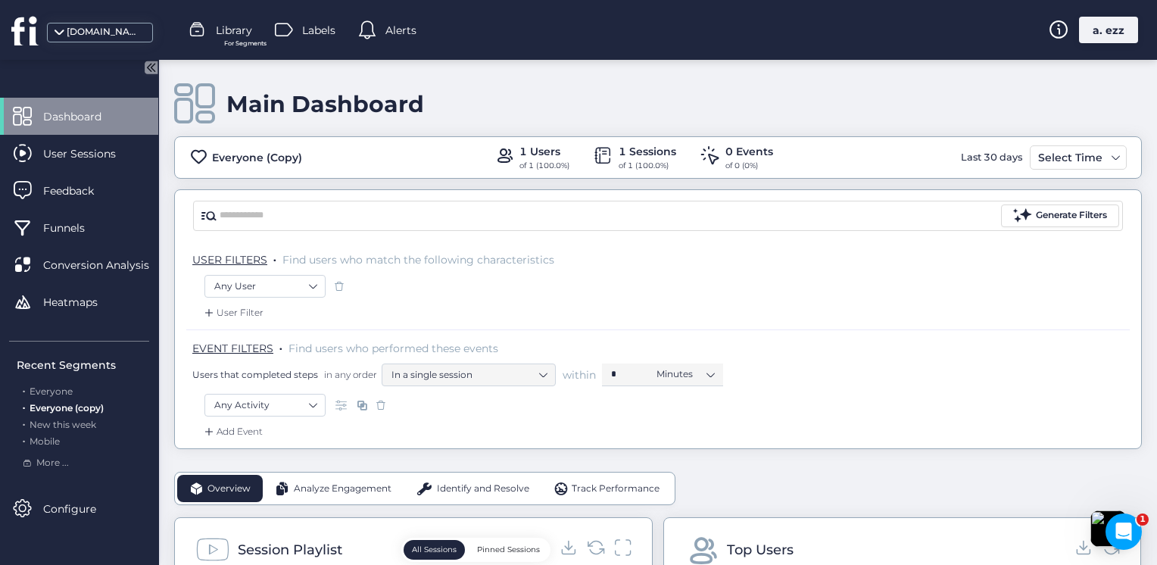
click at [379, 23] on div at bounding box center [369, 30] width 23 height 23
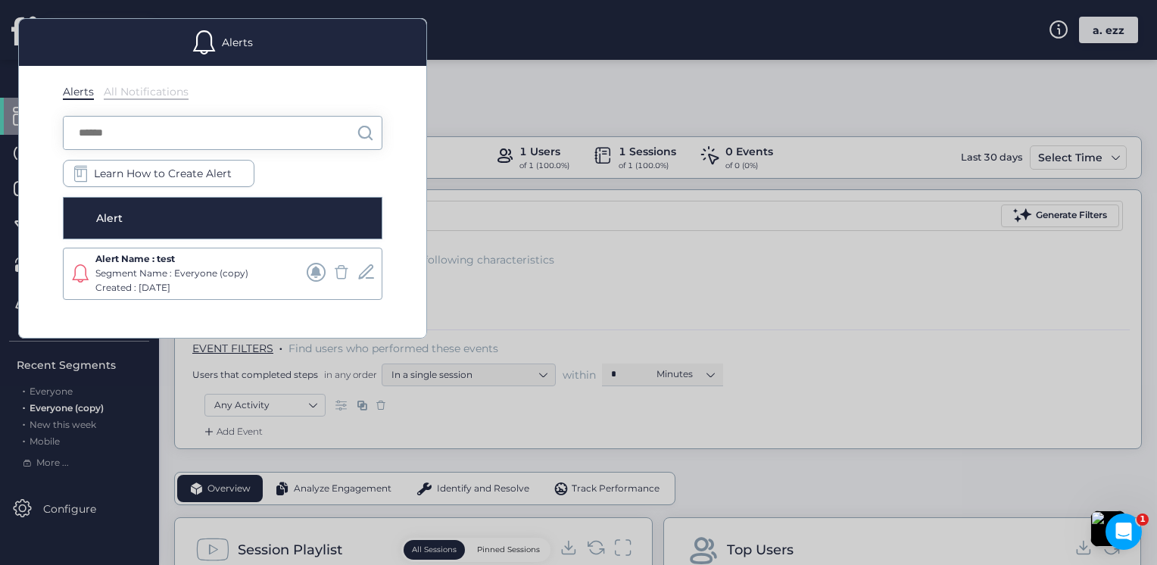
click at [389, 29] on div "Alerts" at bounding box center [222, 42] width 407 height 47
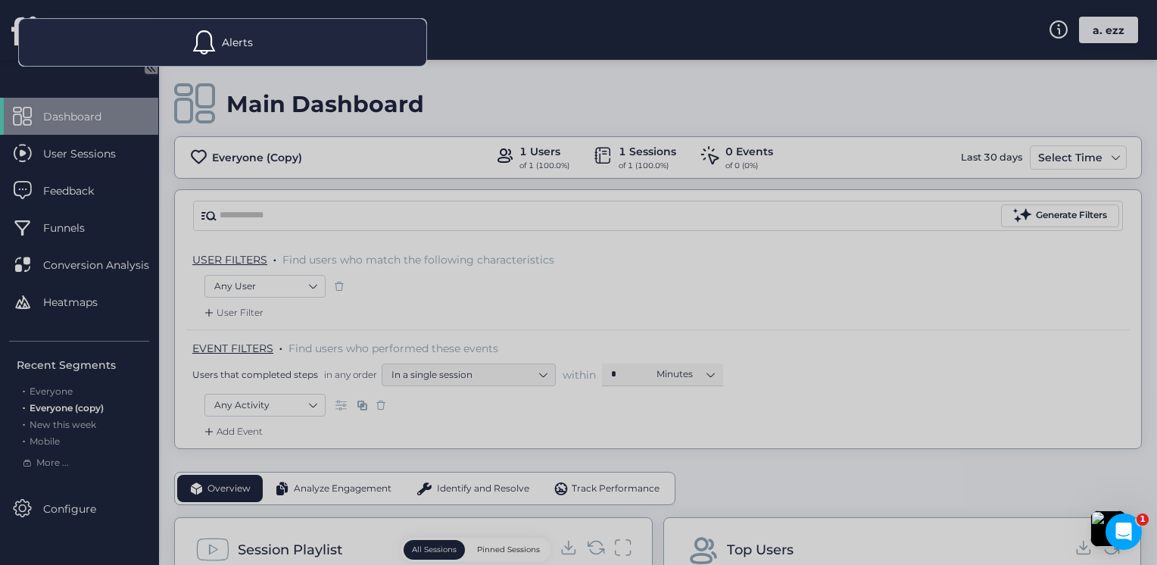
click at [616, 253] on div at bounding box center [578, 282] width 1157 height 565
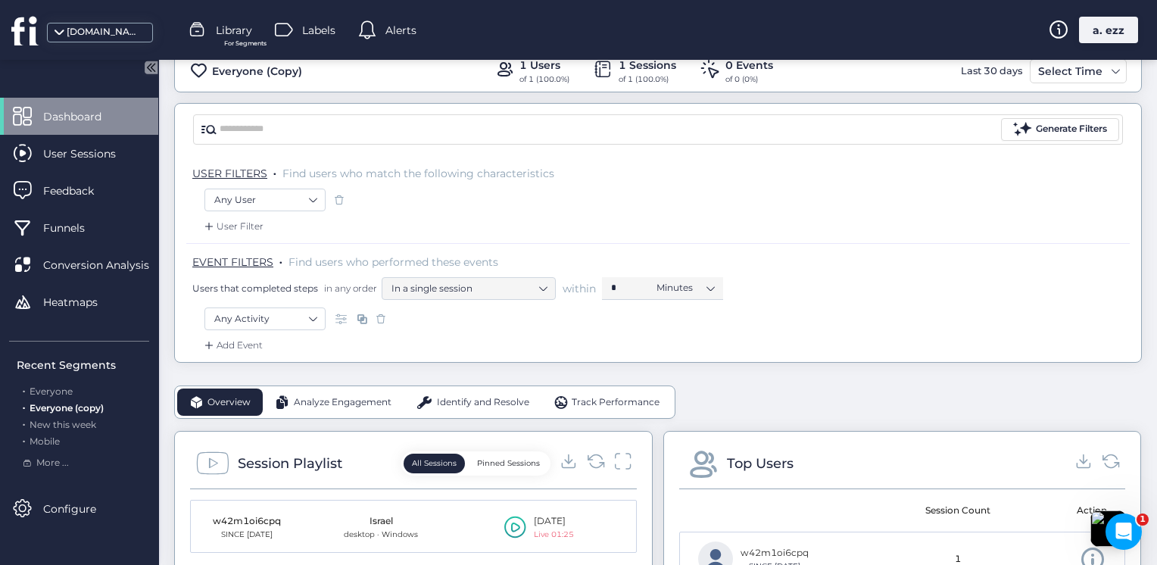
scroll to position [151, 0]
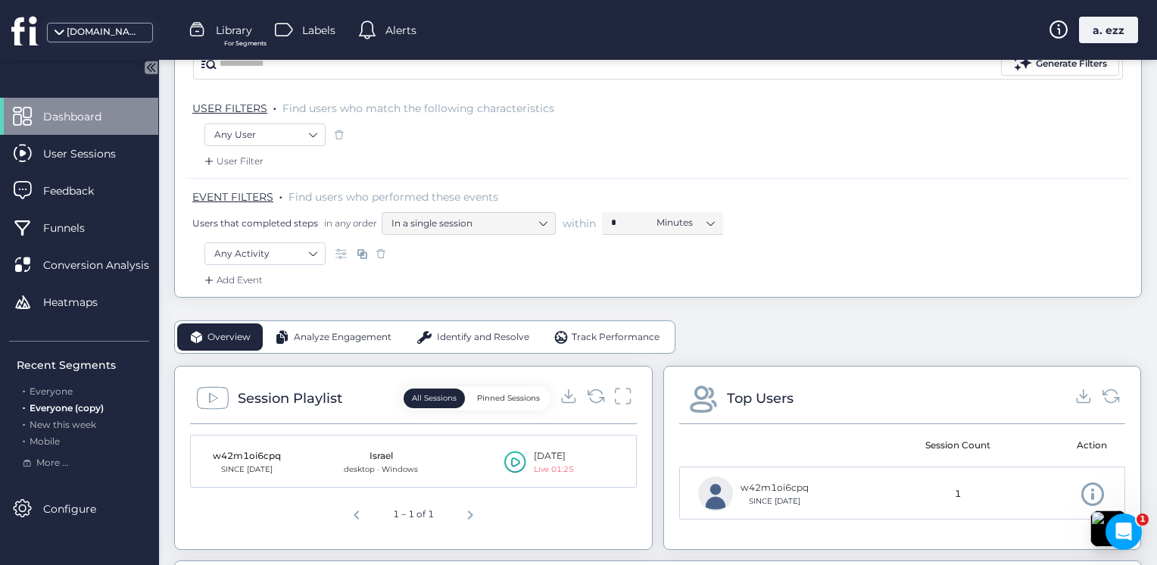
click at [600, 395] on div at bounding box center [596, 398] width 72 height 23
click at [590, 395] on icon at bounding box center [595, 395] width 20 height 20
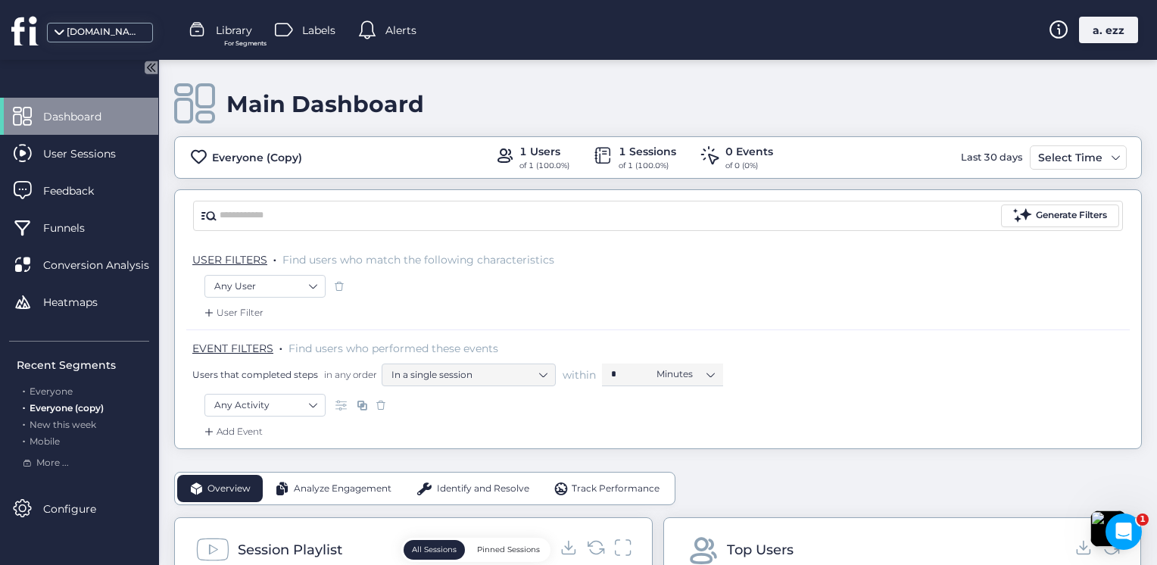
click at [379, 27] on div at bounding box center [369, 30] width 23 height 23
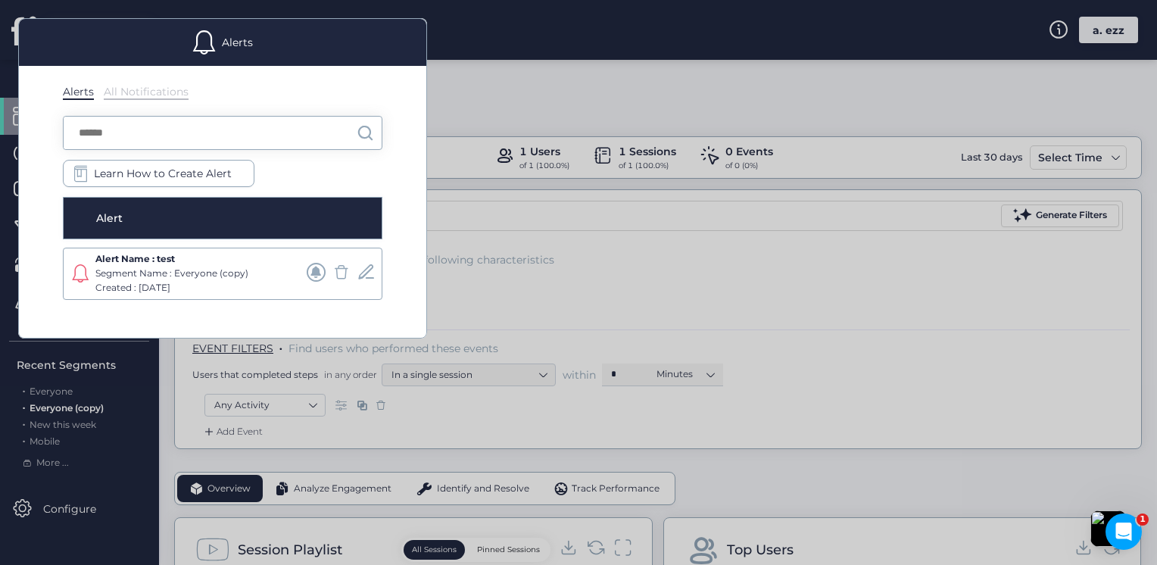
click at [504, 259] on div at bounding box center [578, 282] width 1157 height 565
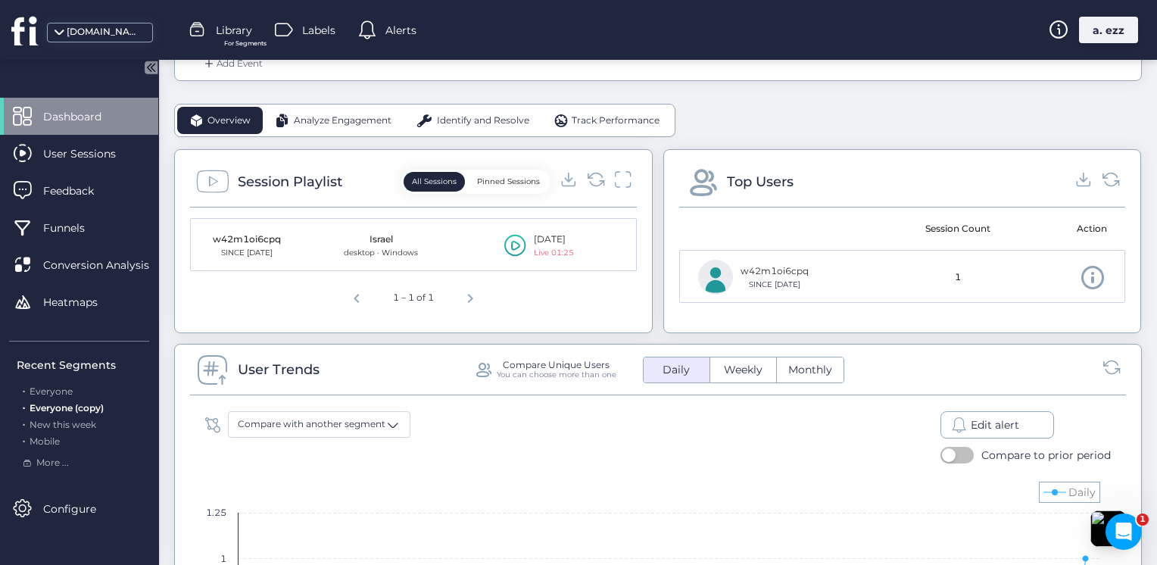
scroll to position [303, 0]
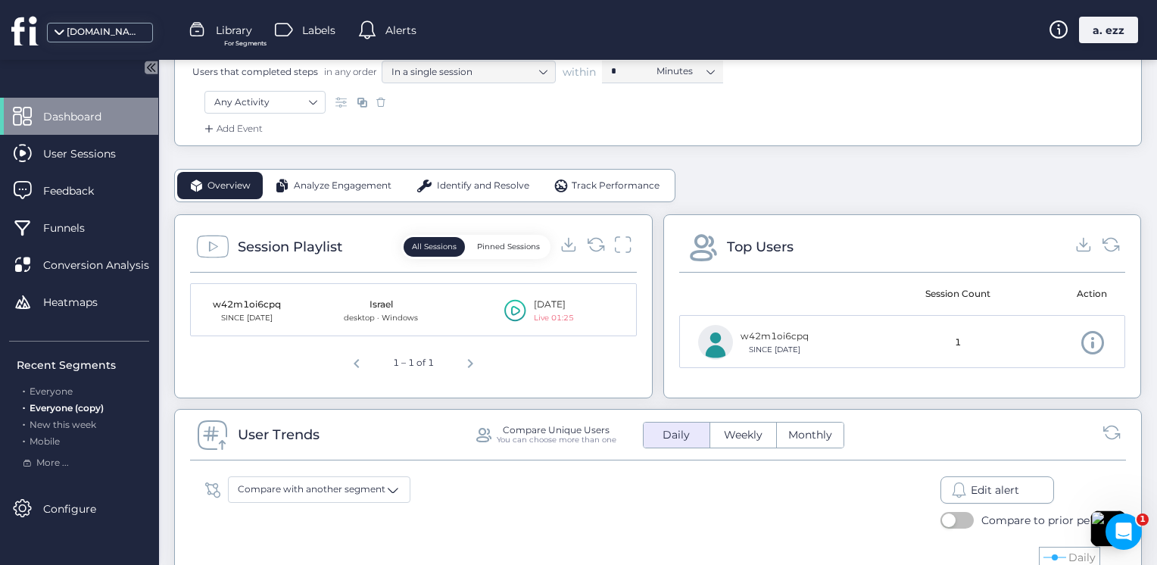
click at [385, 35] on div "Alerts" at bounding box center [387, 30] width 58 height 23
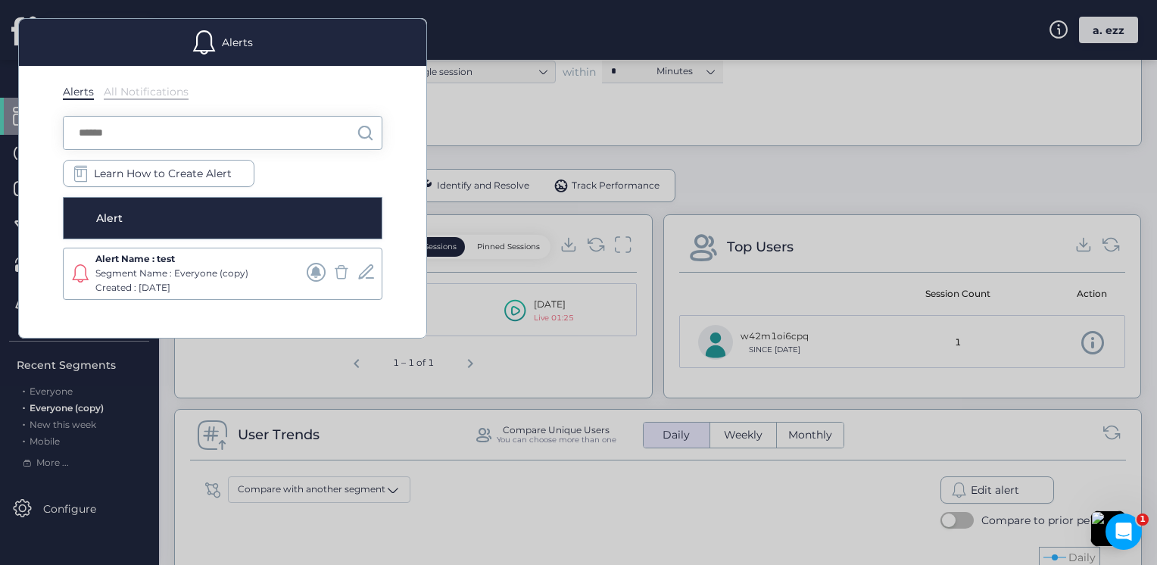
click at [482, 165] on div at bounding box center [578, 282] width 1157 height 565
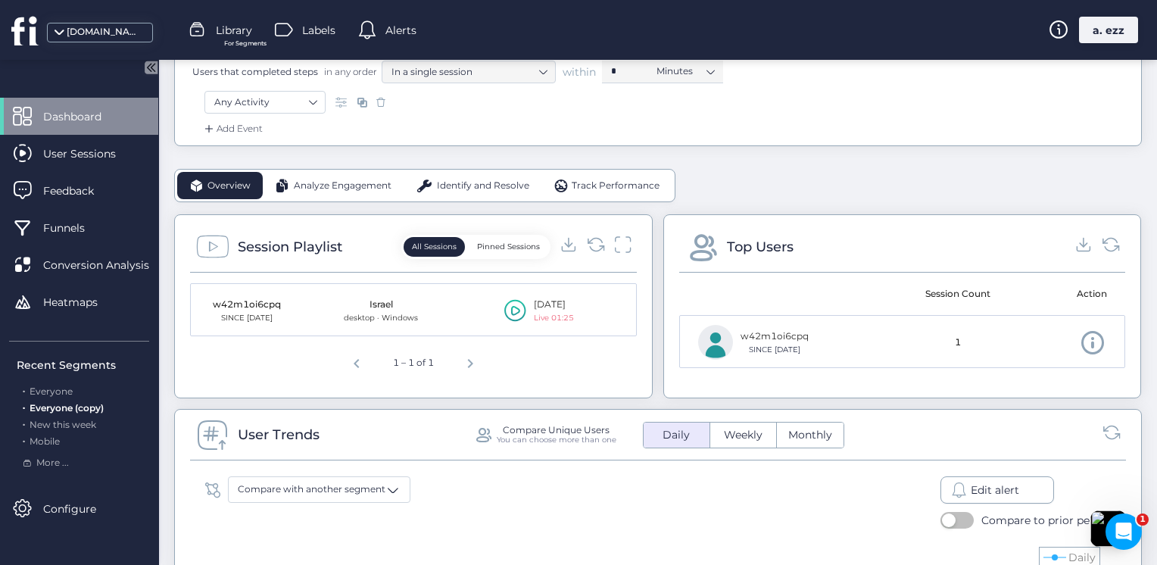
scroll to position [151, 0]
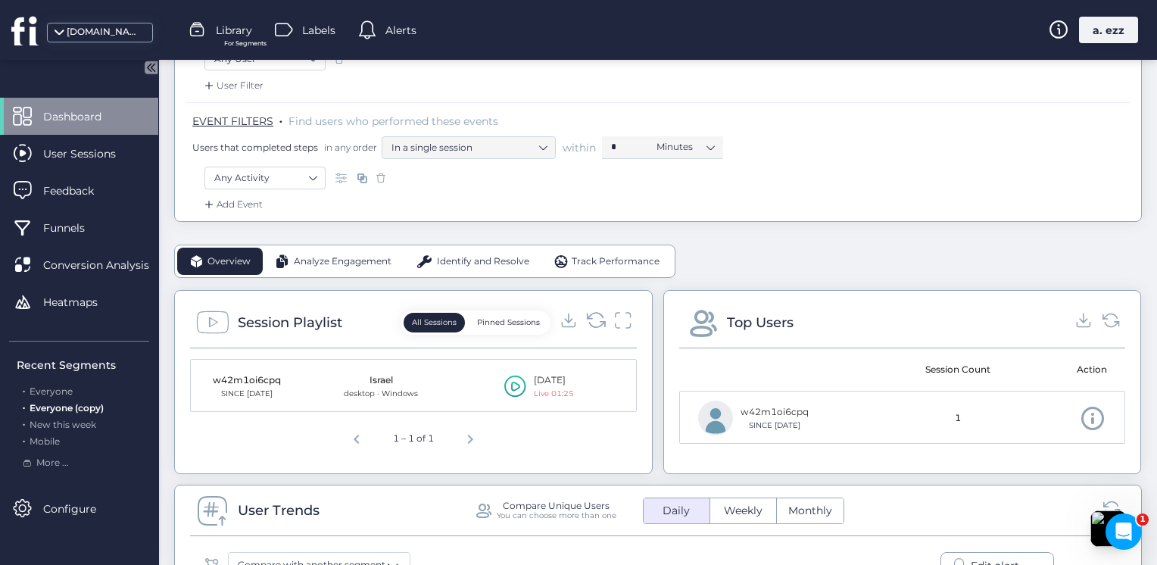
click at [587, 317] on icon at bounding box center [589, 316] width 5 height 5
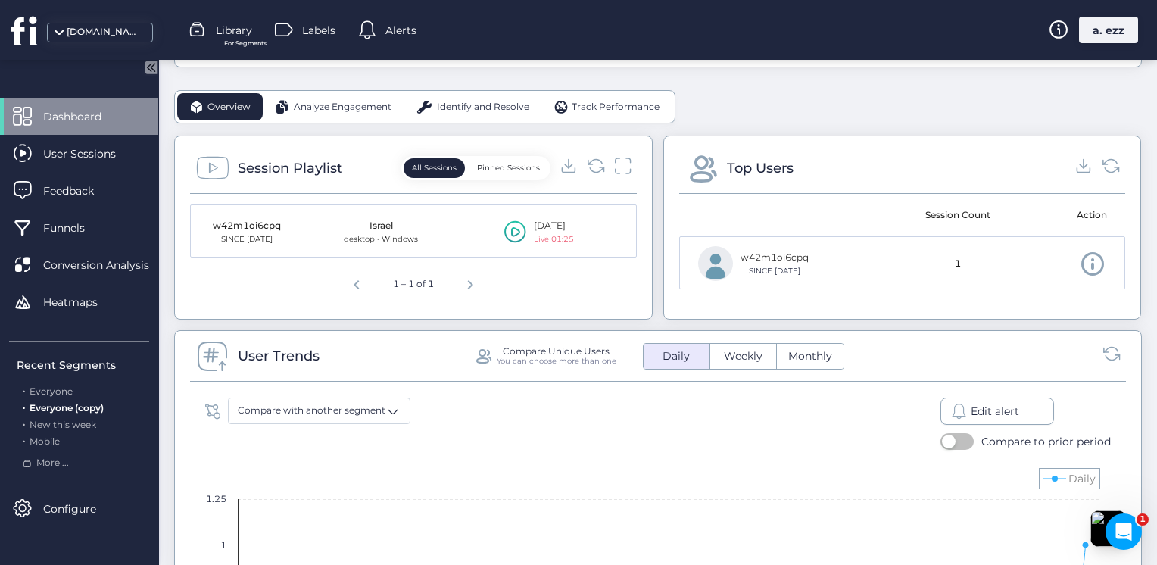
scroll to position [303, 0]
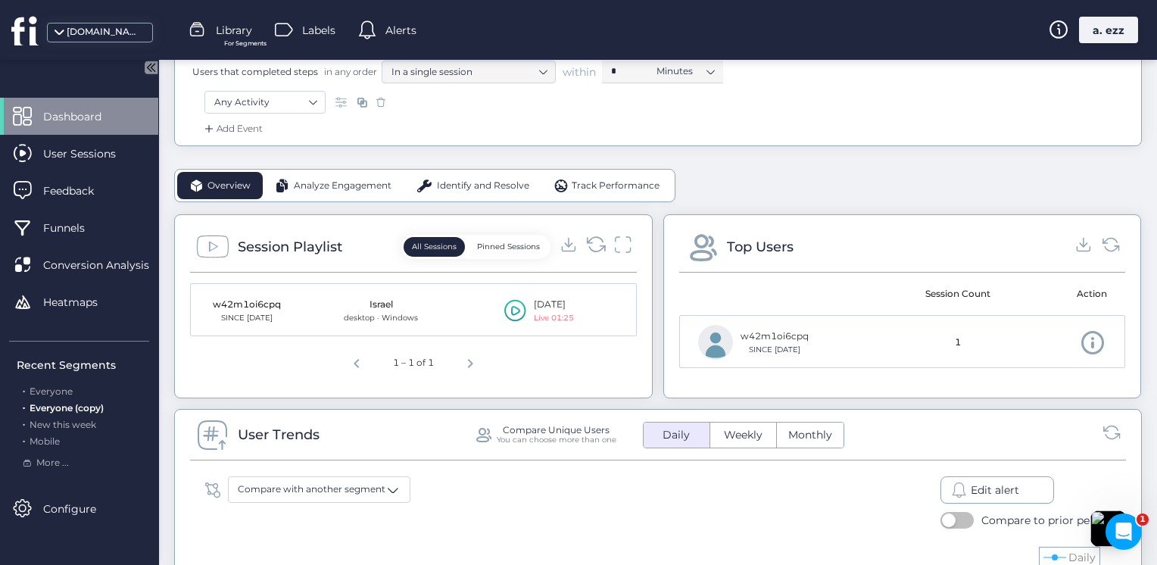
click at [594, 242] on icon at bounding box center [595, 244] width 20 height 20
click at [592, 244] on icon at bounding box center [595, 244] width 20 height 20
click at [594, 234] on icon at bounding box center [595, 244] width 20 height 20
click at [588, 244] on icon at bounding box center [595, 244] width 20 height 20
click at [591, 244] on icon at bounding box center [595, 244] width 20 height 20
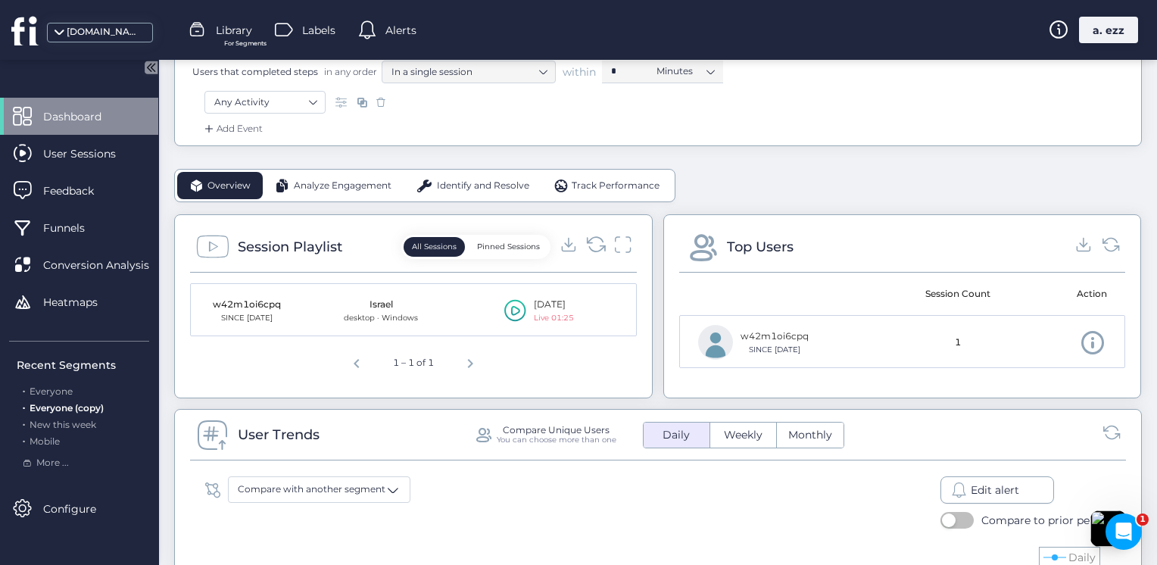
click at [591, 244] on icon at bounding box center [595, 244] width 20 height 20
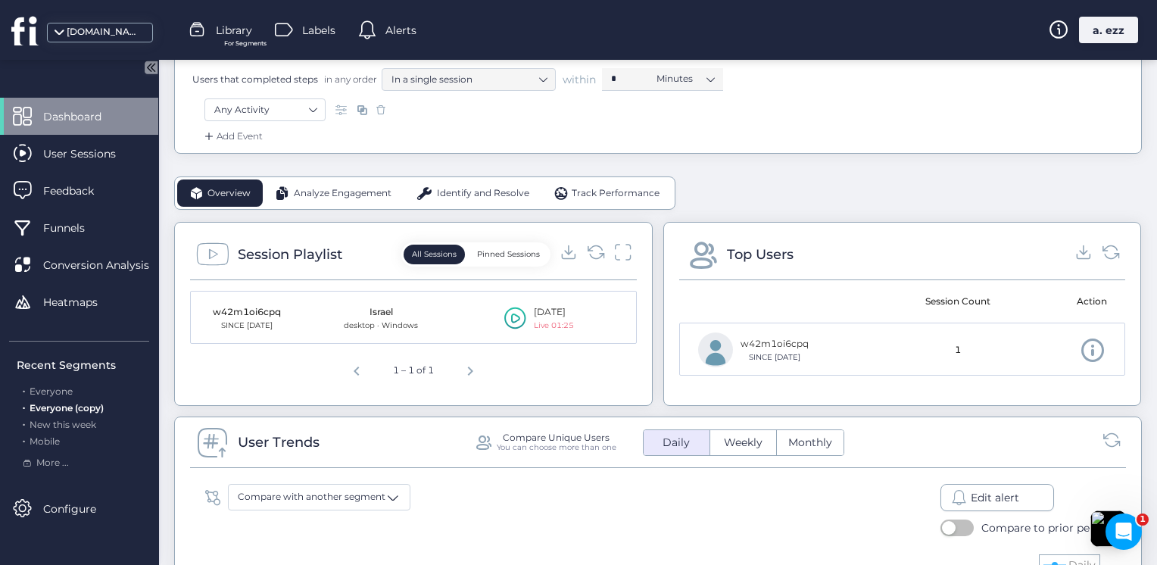
scroll to position [151, 0]
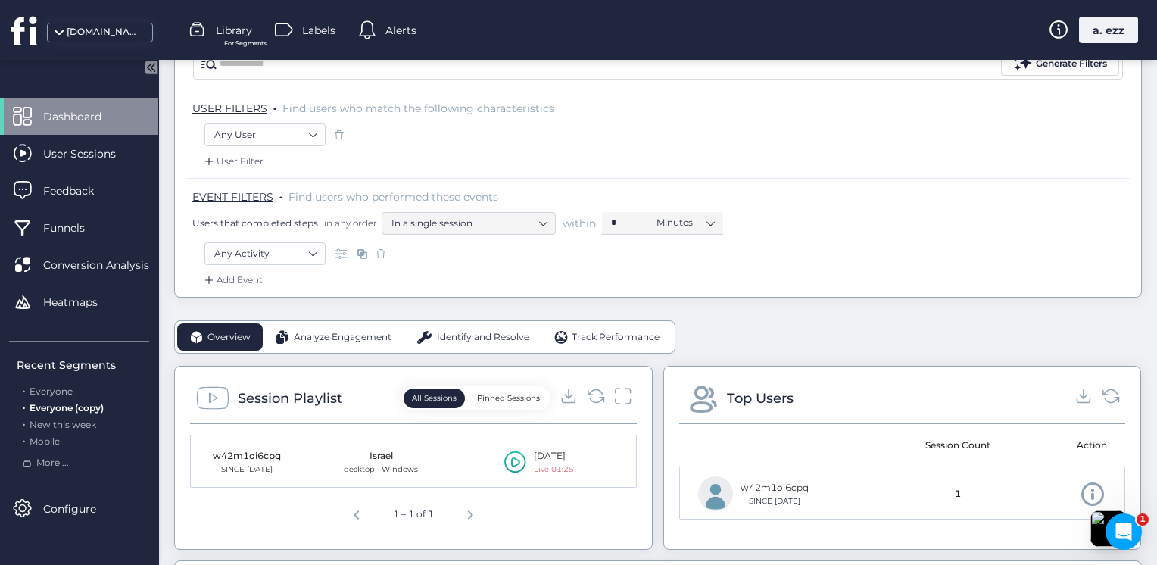
click at [1122, 23] on div "a. ezz" at bounding box center [1108, 30] width 59 height 27
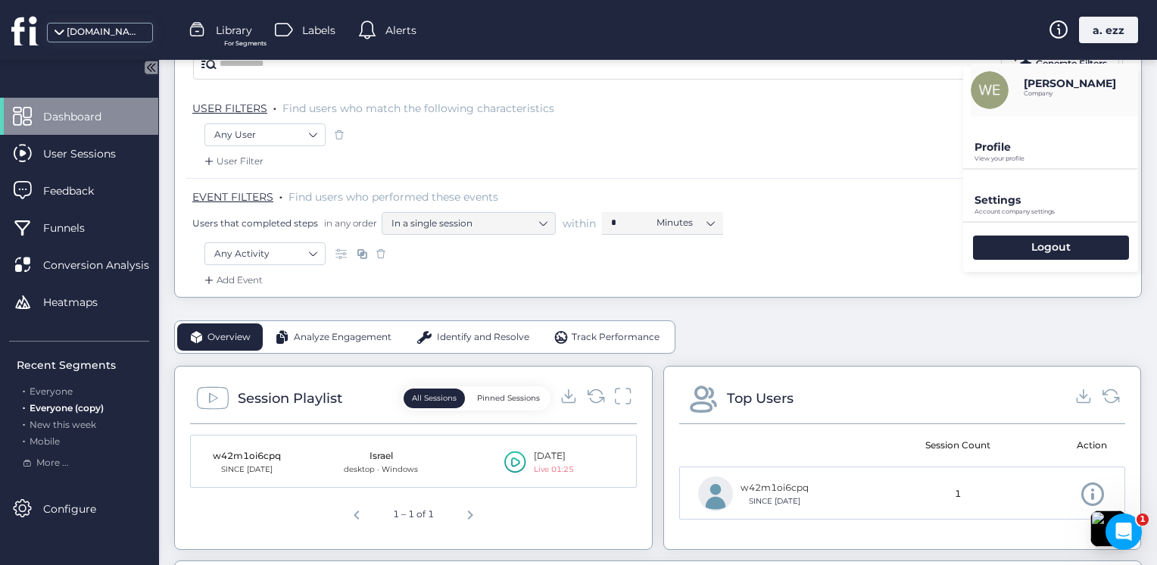
click at [1009, 214] on p "Account company settings" at bounding box center [1057, 211] width 164 height 7
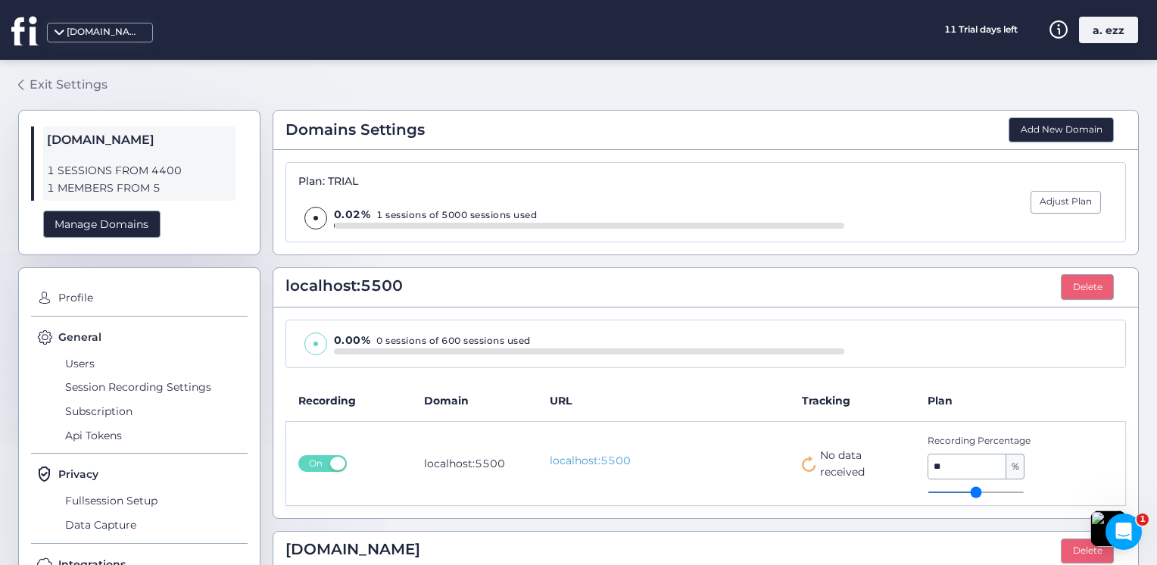
click at [48, 86] on div "Exit Settings" at bounding box center [69, 84] width 78 height 19
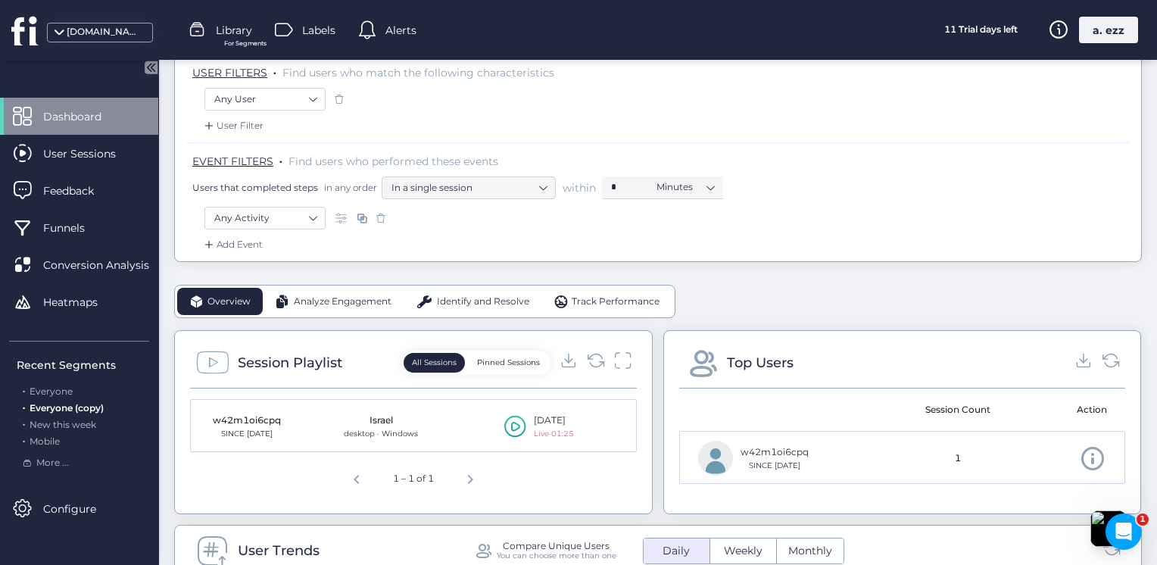
scroll to position [379, 0]
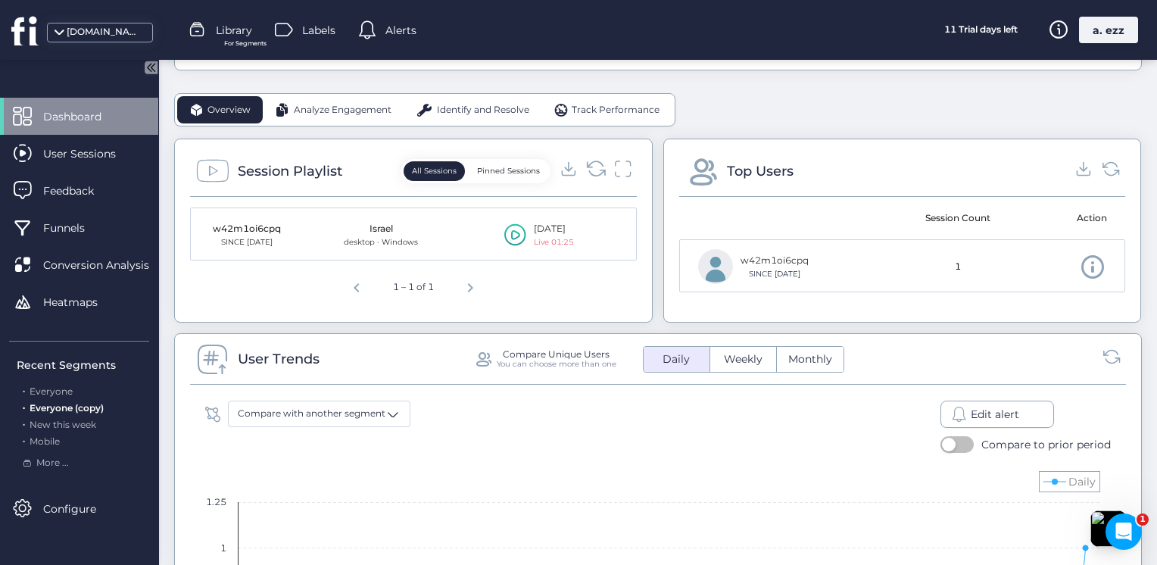
click at [587, 161] on icon at bounding box center [595, 168] width 20 height 20
click at [354, 283] on span "Previous page" at bounding box center [357, 285] width 36 height 36
click at [466, 282] on span "Next page" at bounding box center [470, 285] width 36 height 36
click at [1097, 42] on div "a. ezz" at bounding box center [1108, 30] width 59 height 27
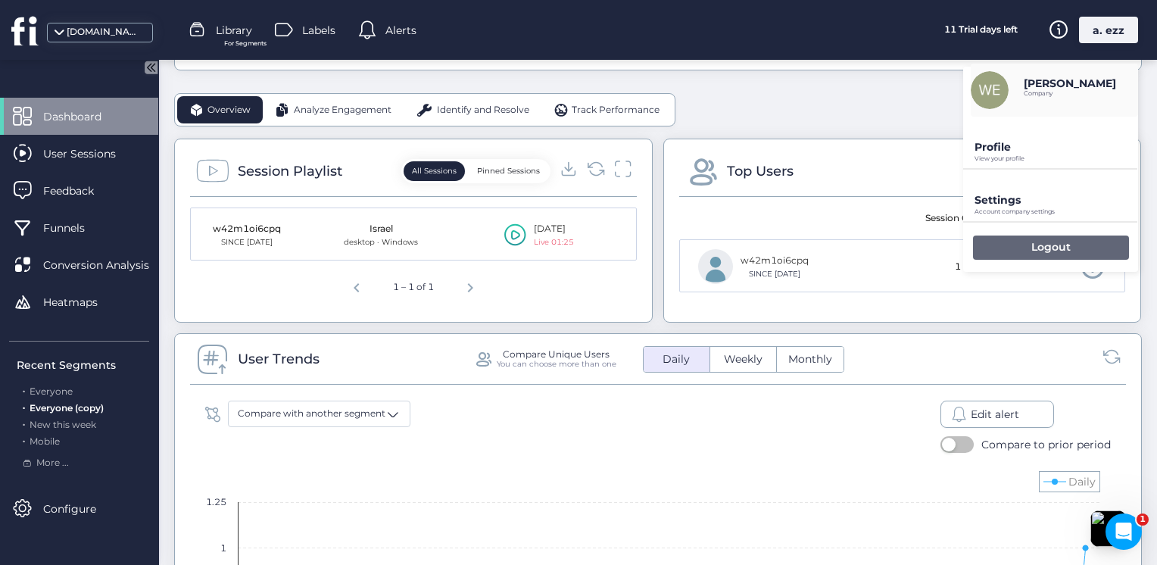
click at [1057, 239] on div "Logout" at bounding box center [1051, 248] width 156 height 24
